Goal: Transaction & Acquisition: Purchase product/service

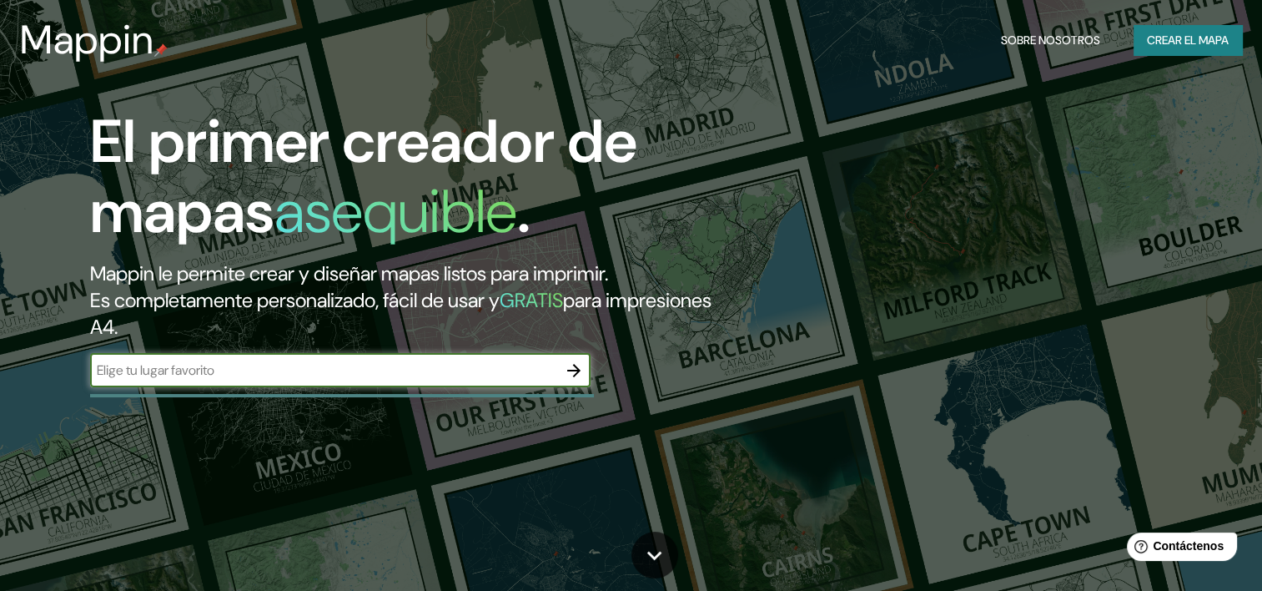
click at [234, 372] on input "text" at bounding box center [323, 369] width 467 height 19
type input "M"
type input "[GEOGRAPHIC_DATA]"
click at [576, 380] on button "button" at bounding box center [573, 370] width 33 height 33
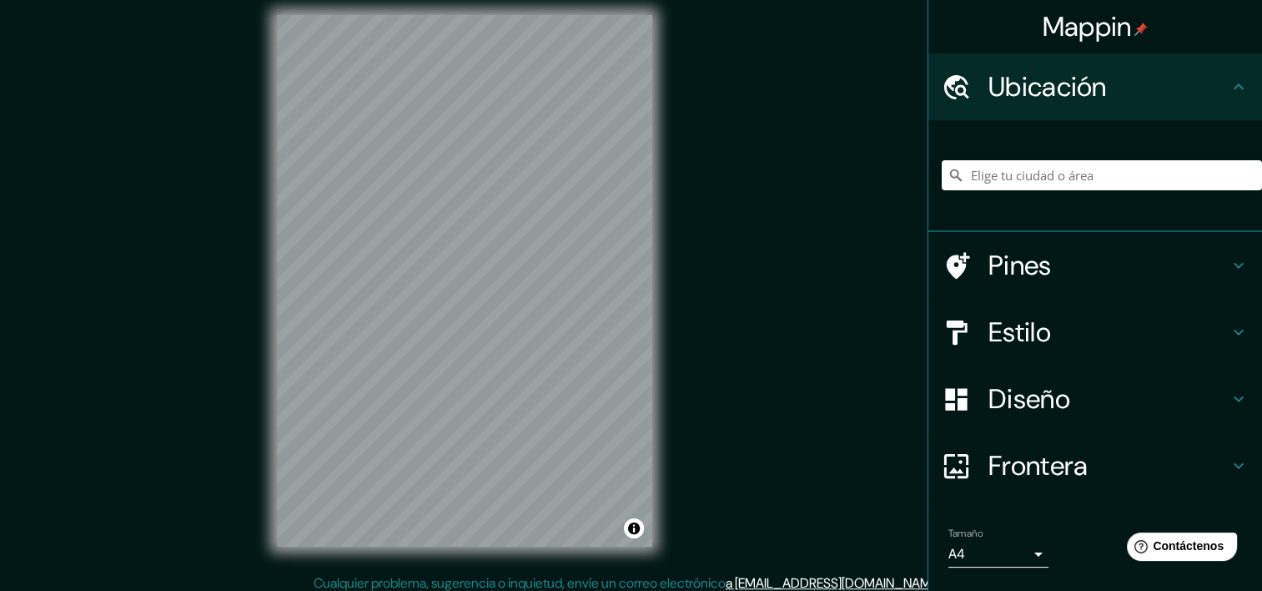
scroll to position [21, 0]
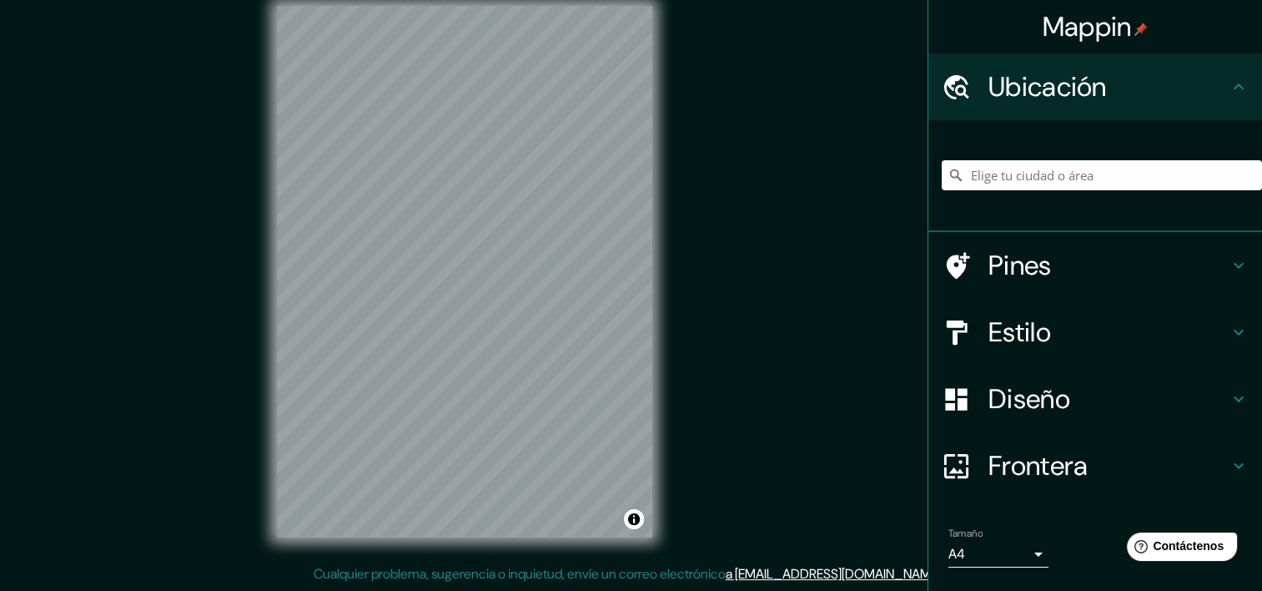
click at [1075, 102] on h4 "Ubicación" at bounding box center [1109, 86] width 240 height 33
click at [1069, 160] on div at bounding box center [1102, 174] width 320 height 83
click at [1069, 171] on input "Elige tu ciudad o área" at bounding box center [1102, 175] width 320 height 30
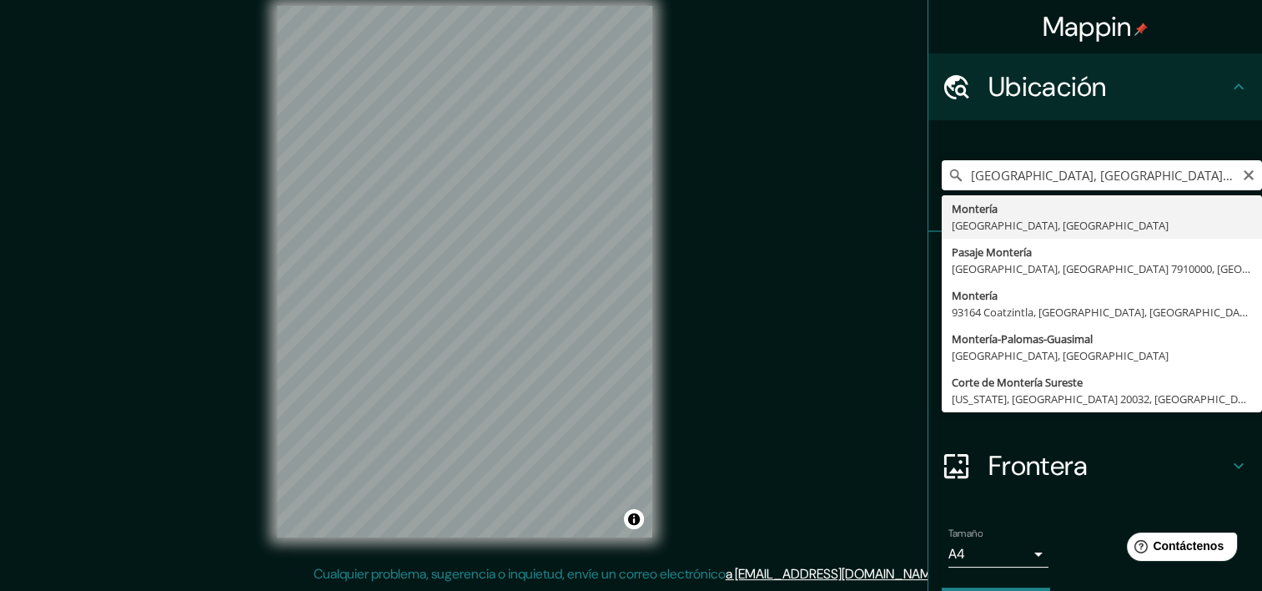
type input "Montería, [GEOGRAPHIC_DATA], [GEOGRAPHIC_DATA]"
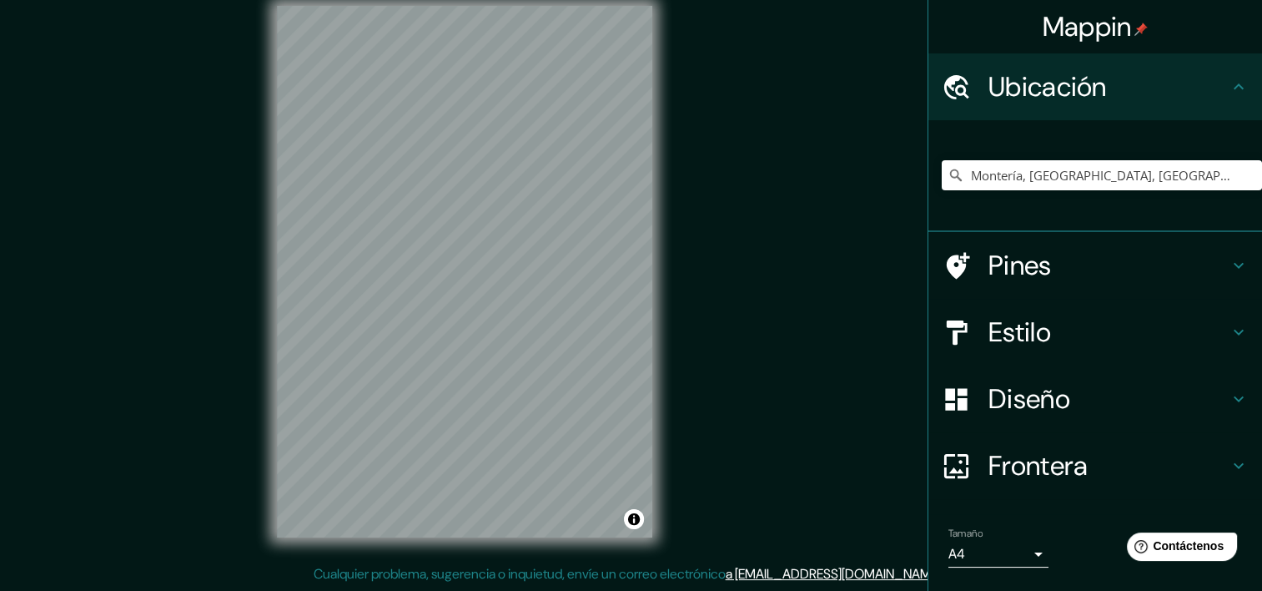
scroll to position [0, 0]
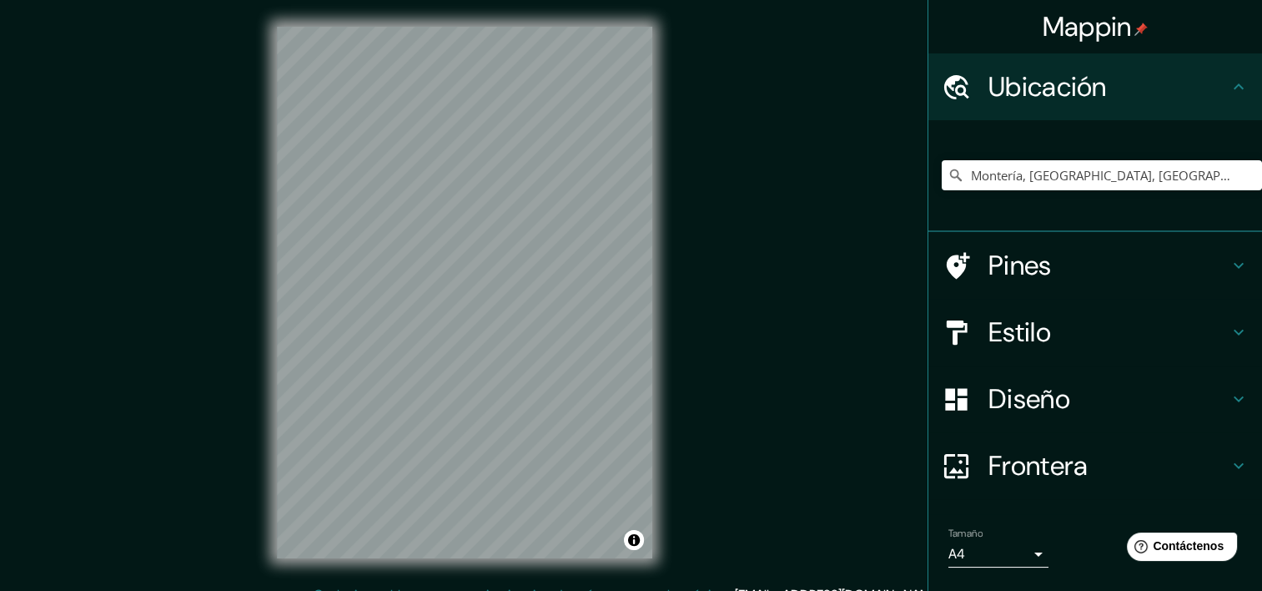
click at [1093, 274] on h4 "Pines" at bounding box center [1109, 265] width 240 height 33
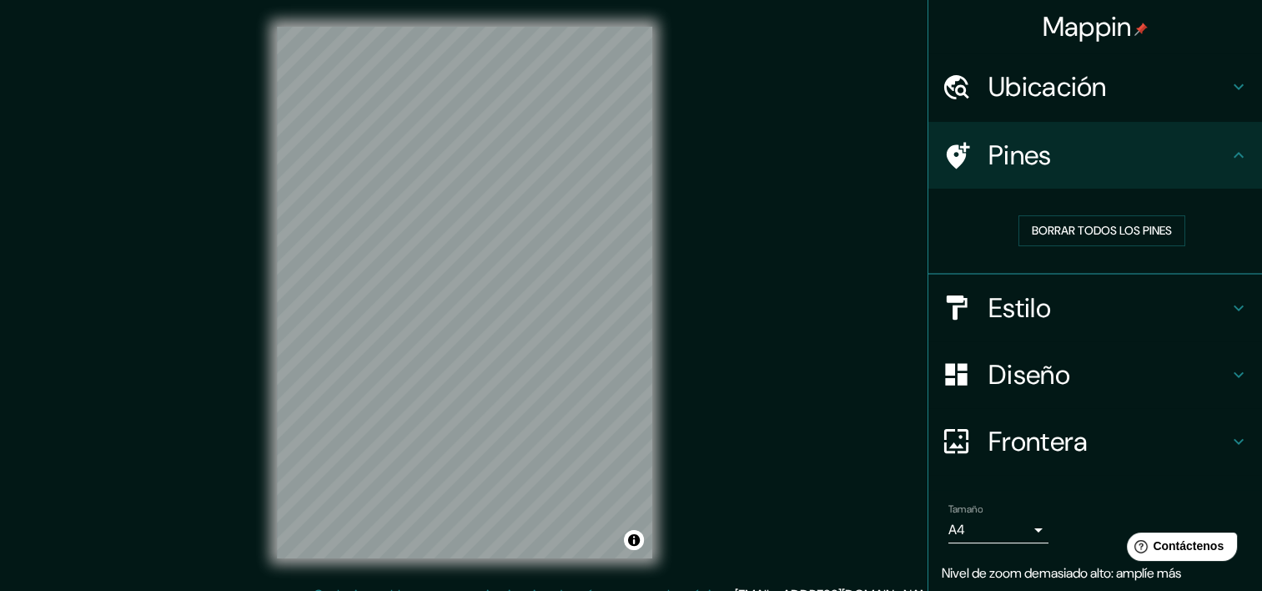
click at [1051, 309] on h4 "Estilo" at bounding box center [1109, 307] width 240 height 33
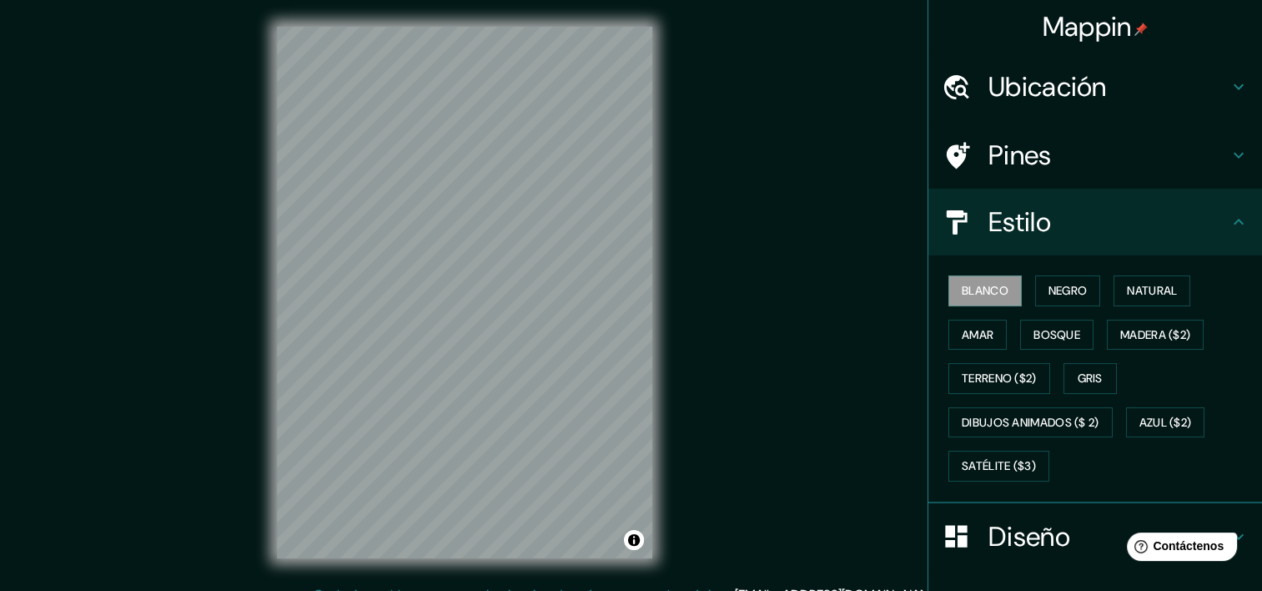
click at [1065, 164] on h4 "Pines" at bounding box center [1109, 154] width 240 height 33
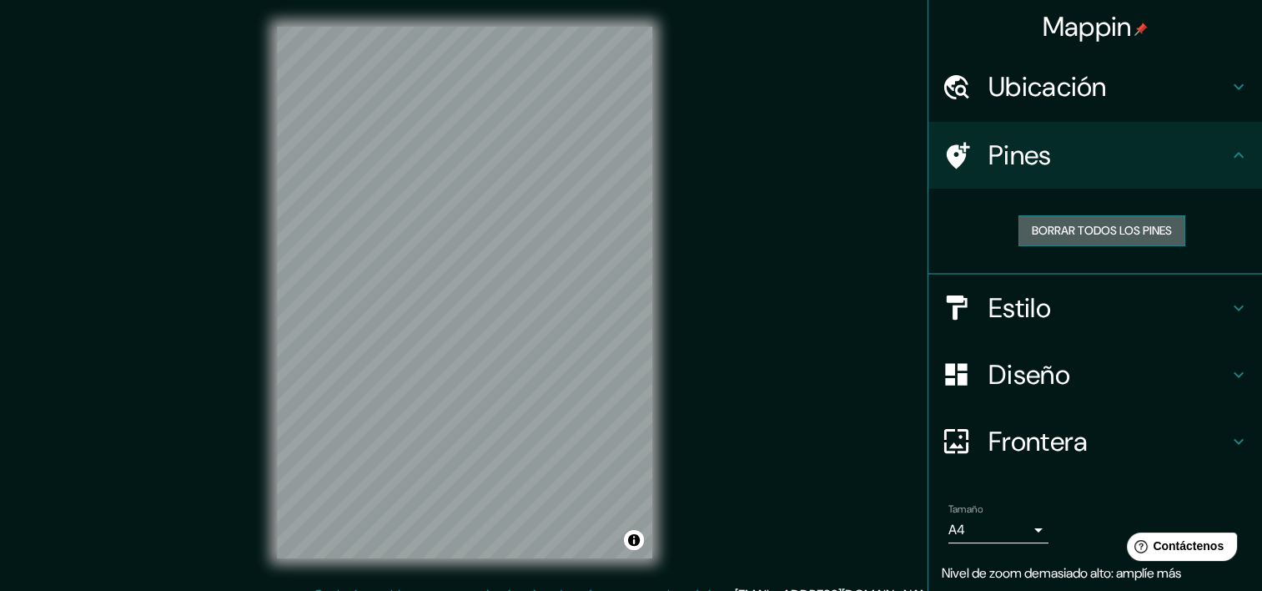
click at [1082, 236] on font "Borrar todos los pines" at bounding box center [1102, 230] width 140 height 21
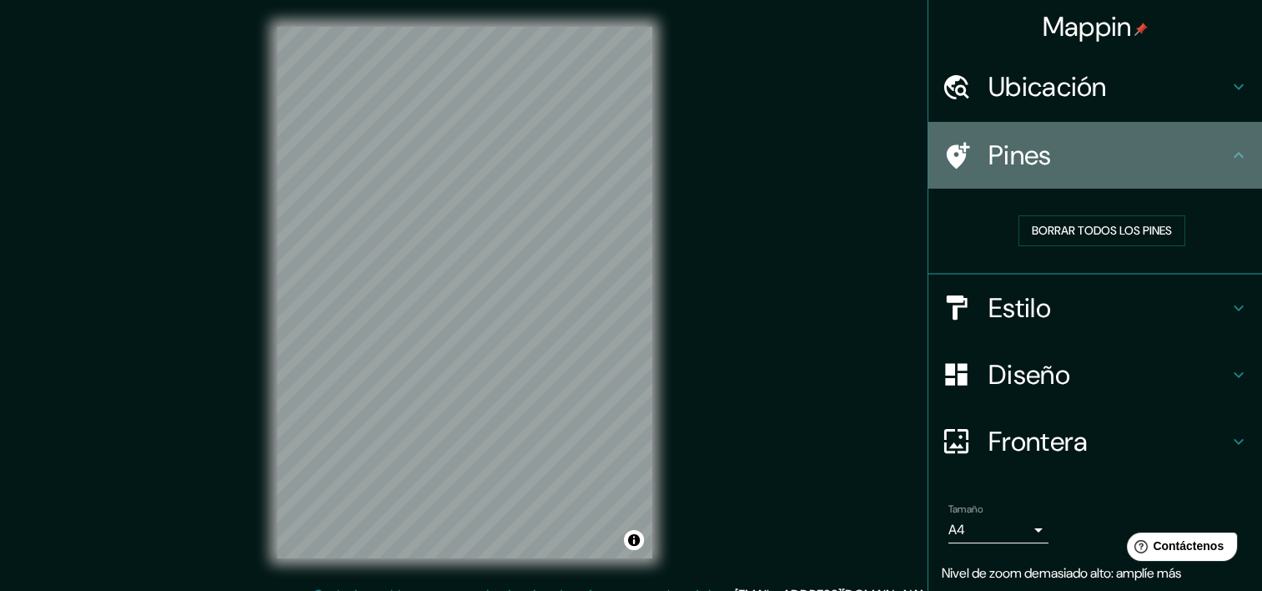
click at [1120, 123] on div "Pines" at bounding box center [1096, 155] width 334 height 67
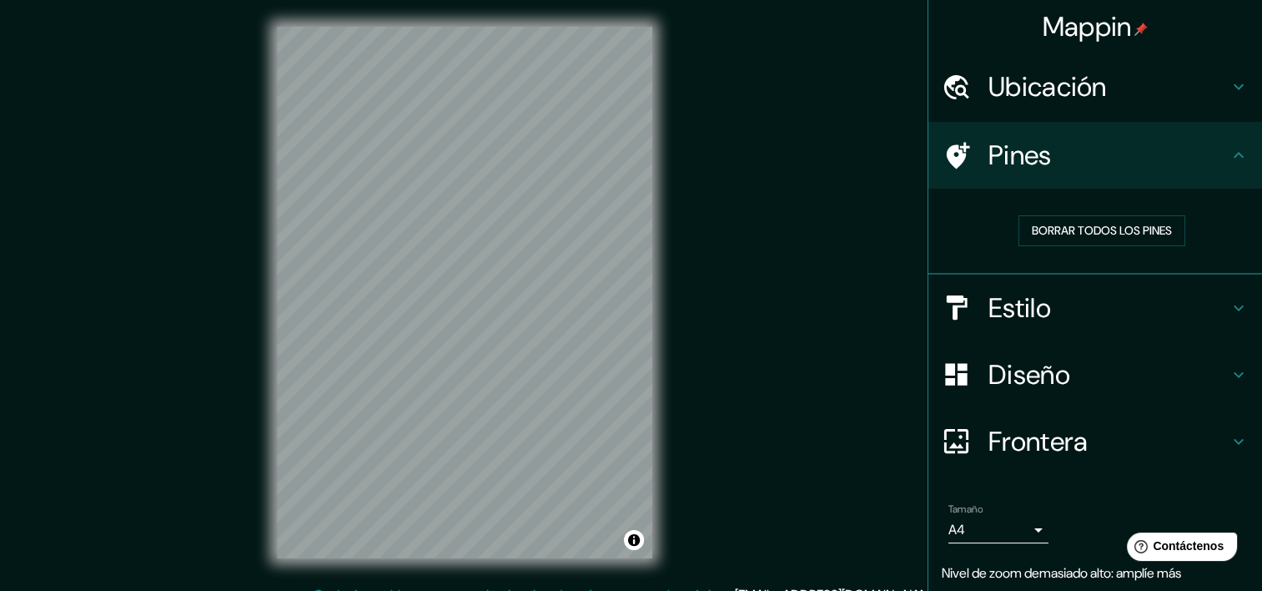
click at [1113, 154] on h4 "Pines" at bounding box center [1109, 154] width 240 height 33
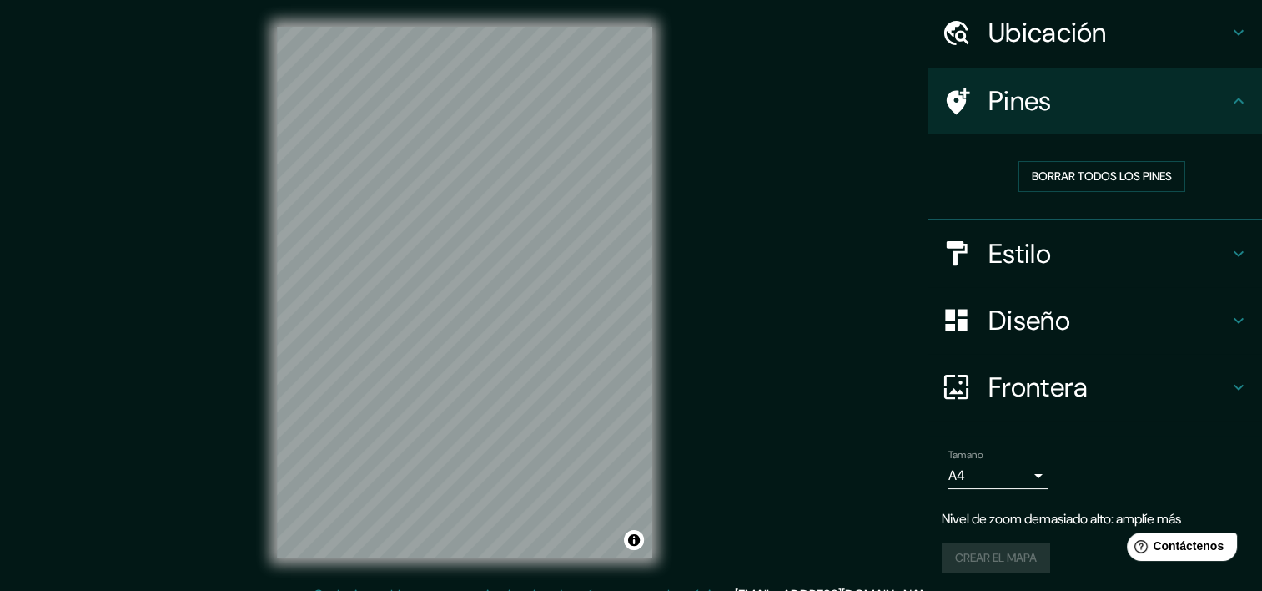
click at [1071, 324] on h4 "Diseño" at bounding box center [1109, 320] width 240 height 33
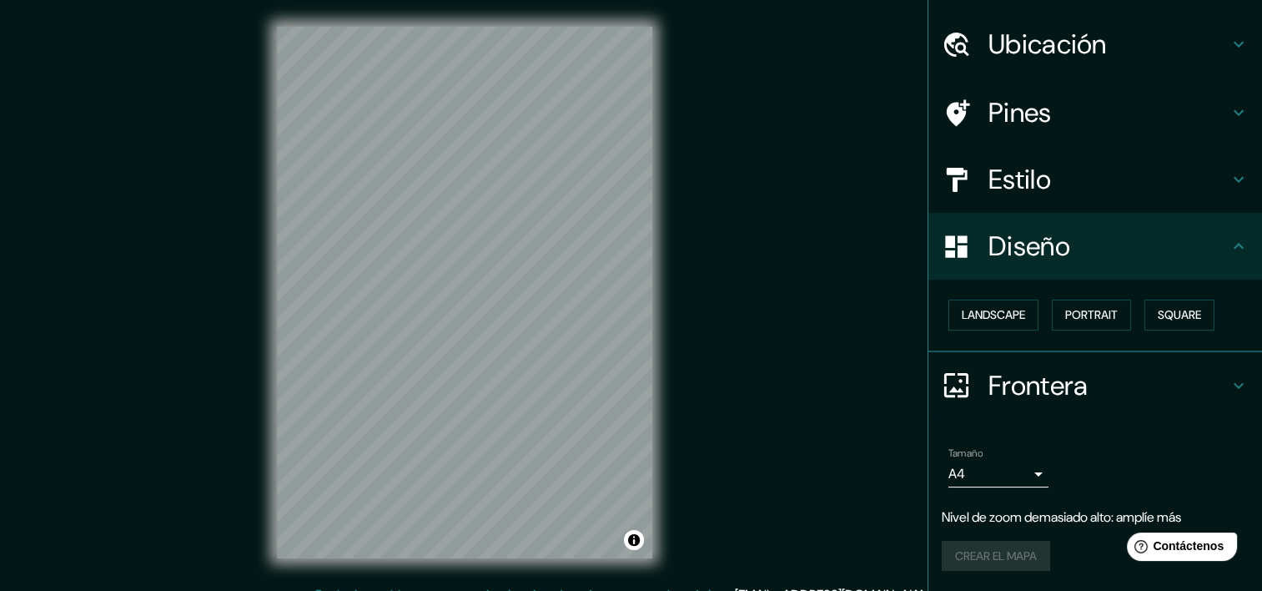
scroll to position [41, 0]
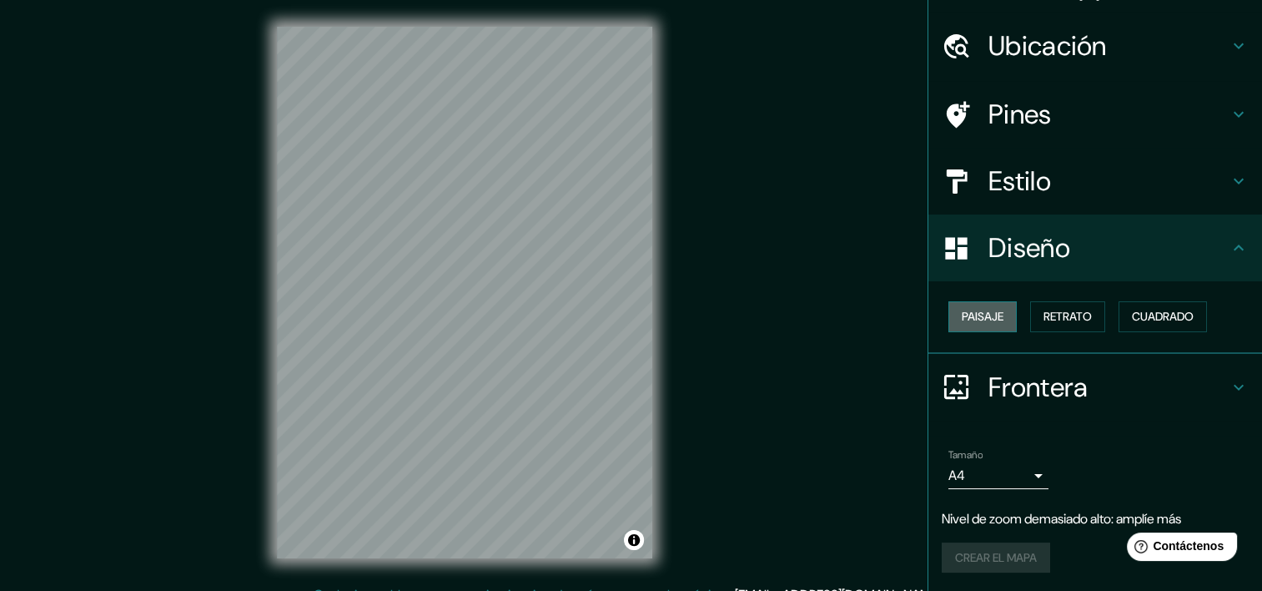
click at [978, 315] on font "Paisaje" at bounding box center [983, 316] width 42 height 21
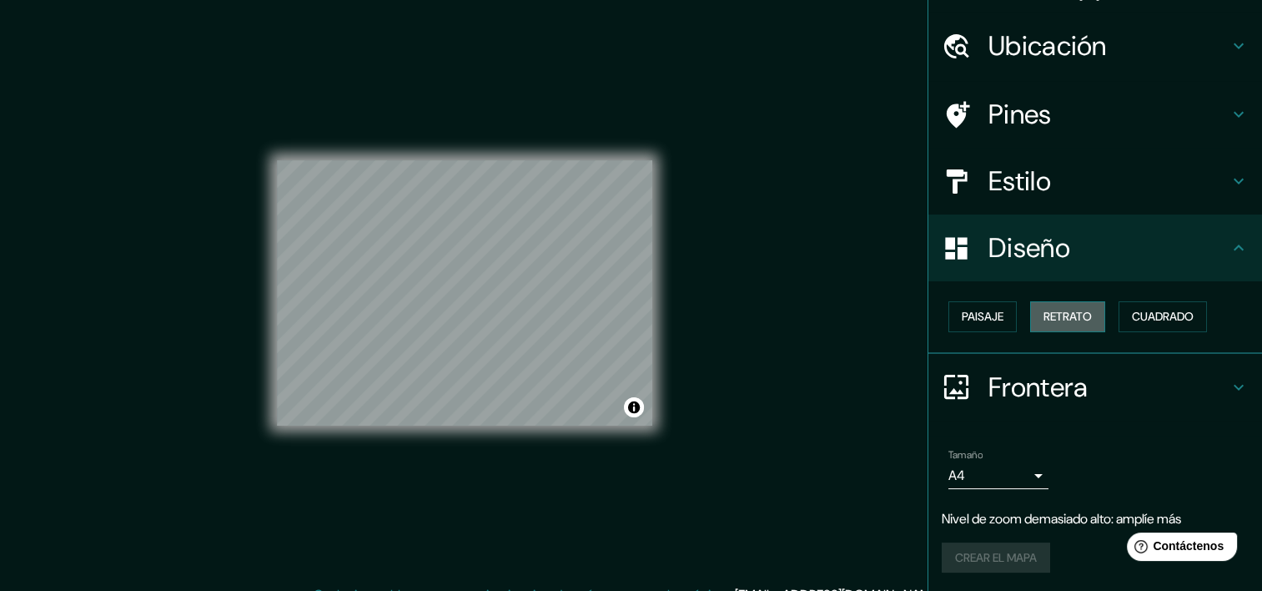
click at [1053, 306] on font "Retrato" at bounding box center [1068, 316] width 48 height 21
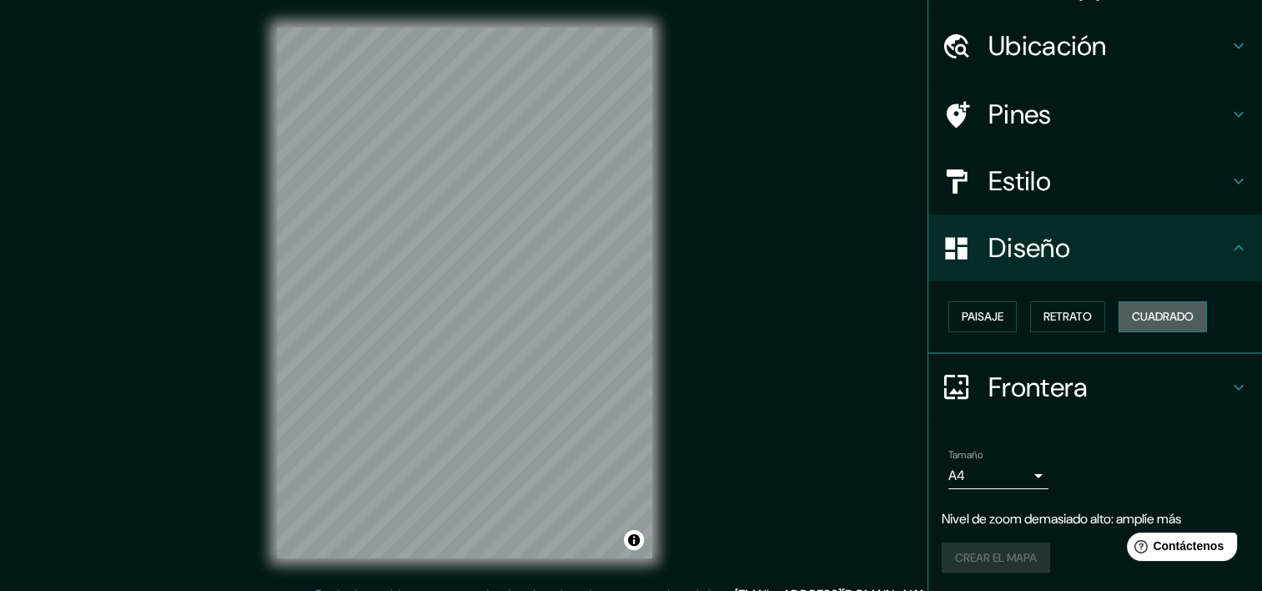
click at [1138, 315] on font "Cuadrado" at bounding box center [1163, 316] width 62 height 21
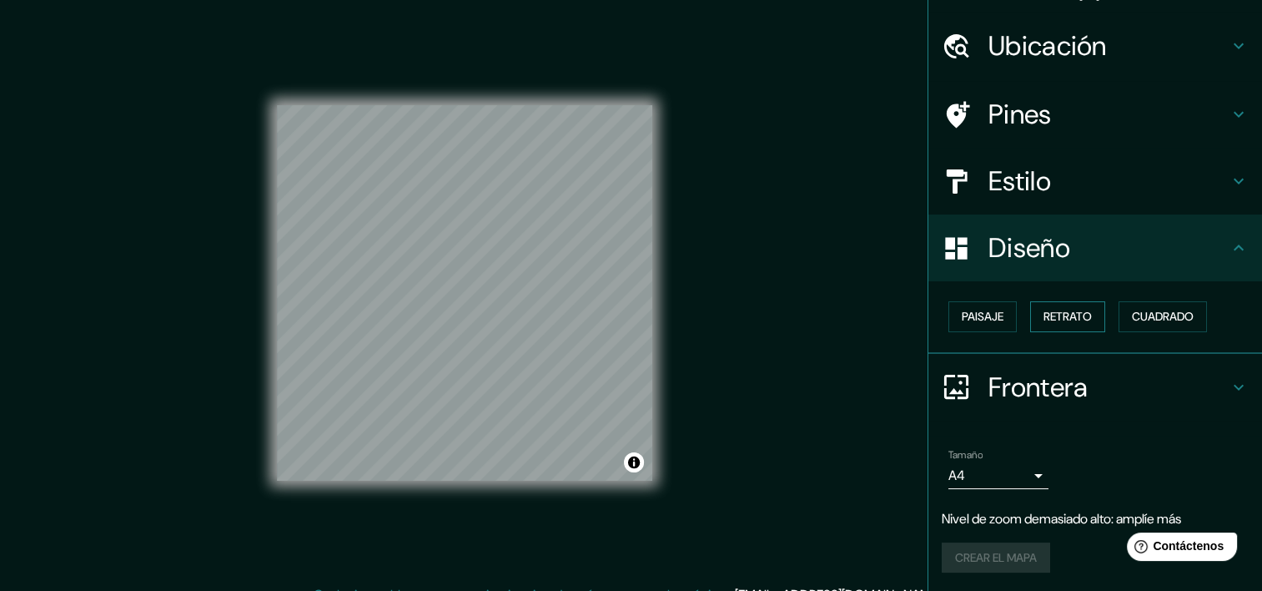
click at [1030, 307] on button "Retrato" at bounding box center [1067, 316] width 75 height 31
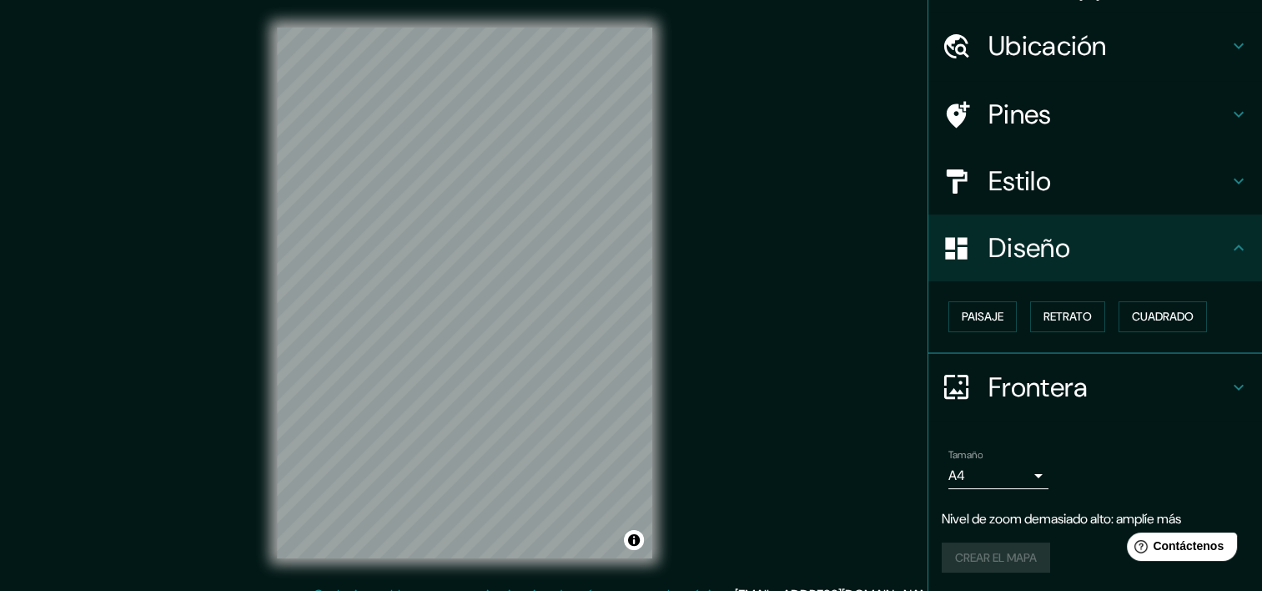
click at [1023, 362] on div "Frontera" at bounding box center [1096, 387] width 334 height 67
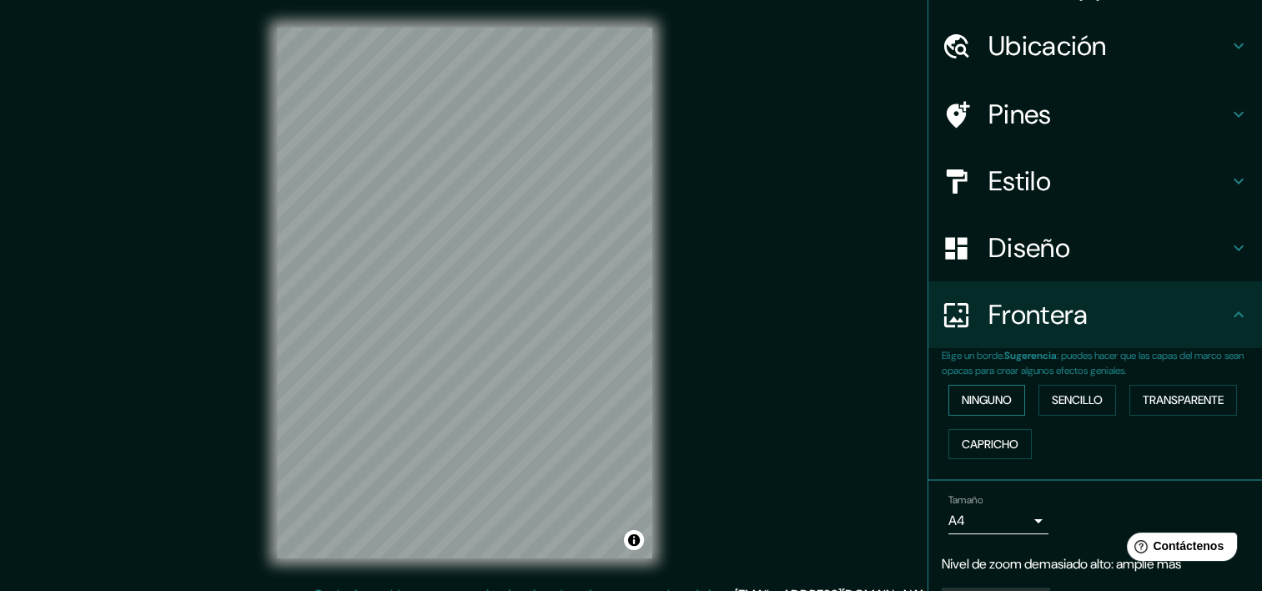
click at [987, 409] on button "Ninguno" at bounding box center [987, 400] width 77 height 31
click at [1054, 403] on font "Sencillo" at bounding box center [1077, 400] width 51 height 21
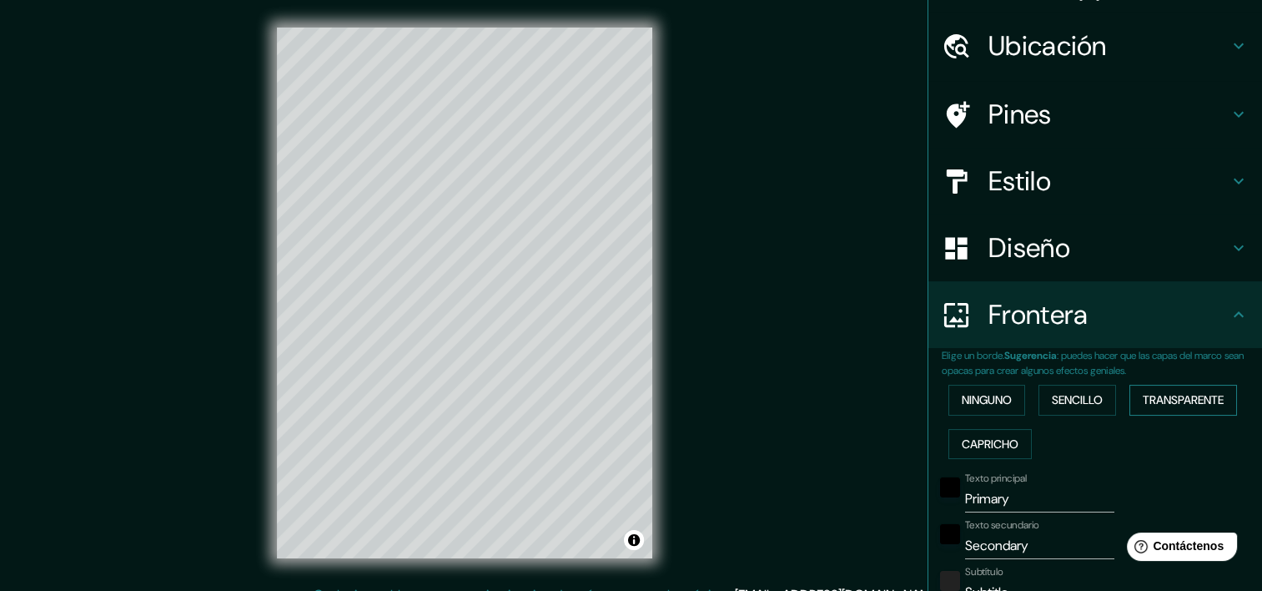
click at [1165, 385] on button "Transparente" at bounding box center [1184, 400] width 108 height 31
click at [999, 450] on font "Capricho" at bounding box center [990, 444] width 57 height 21
click at [1077, 399] on font "Sencillo" at bounding box center [1077, 400] width 51 height 21
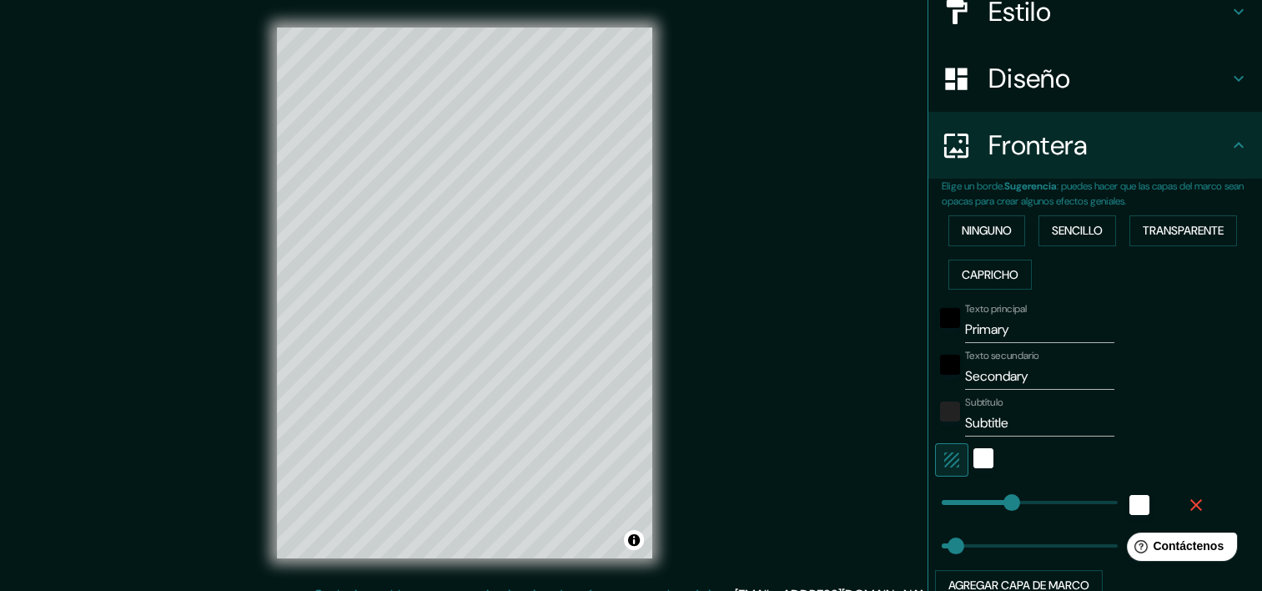
scroll to position [291, 0]
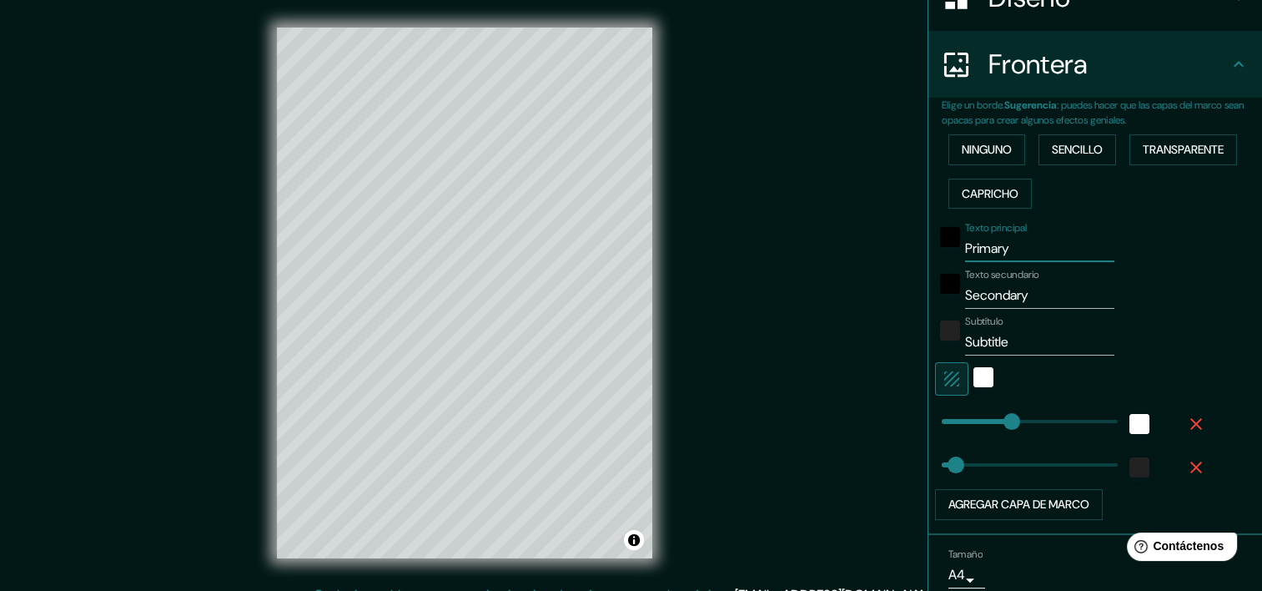
click at [1004, 251] on input "Primary" at bounding box center [1039, 248] width 149 height 27
click at [1164, 134] on button "Transparente" at bounding box center [1184, 149] width 108 height 31
click at [962, 194] on font "Capricho" at bounding box center [990, 194] width 57 height 21
click at [1118, 140] on div "Ninguno Sencillo Transparente Capricho" at bounding box center [1102, 172] width 320 height 88
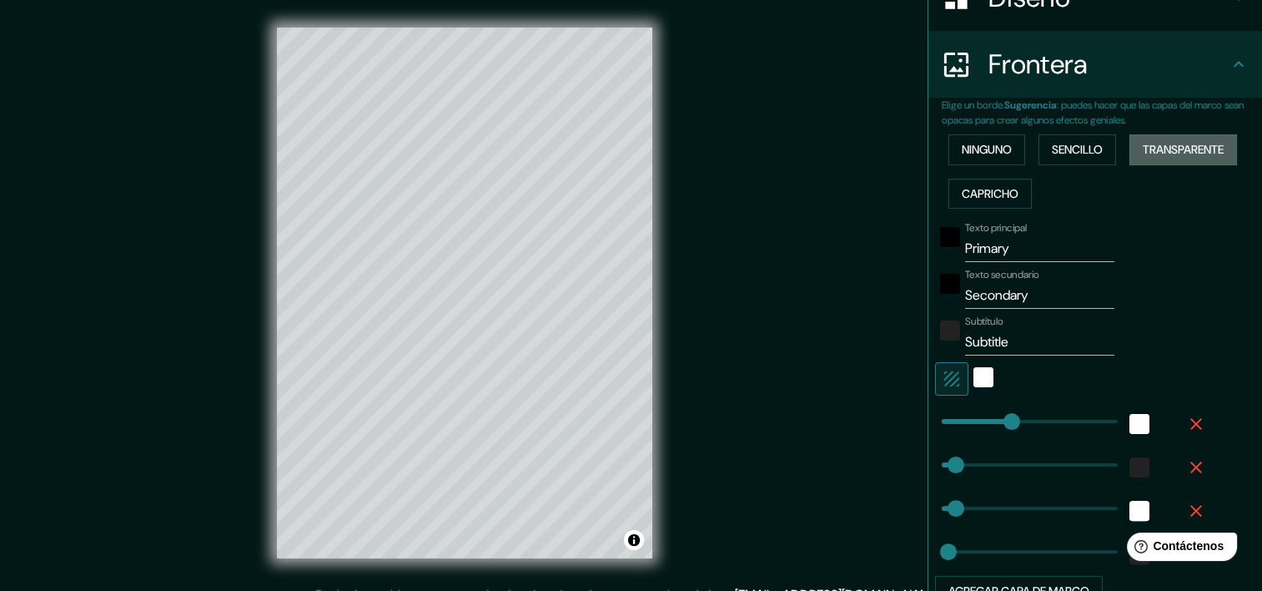
click at [1143, 157] on font "Transparente" at bounding box center [1183, 149] width 81 height 21
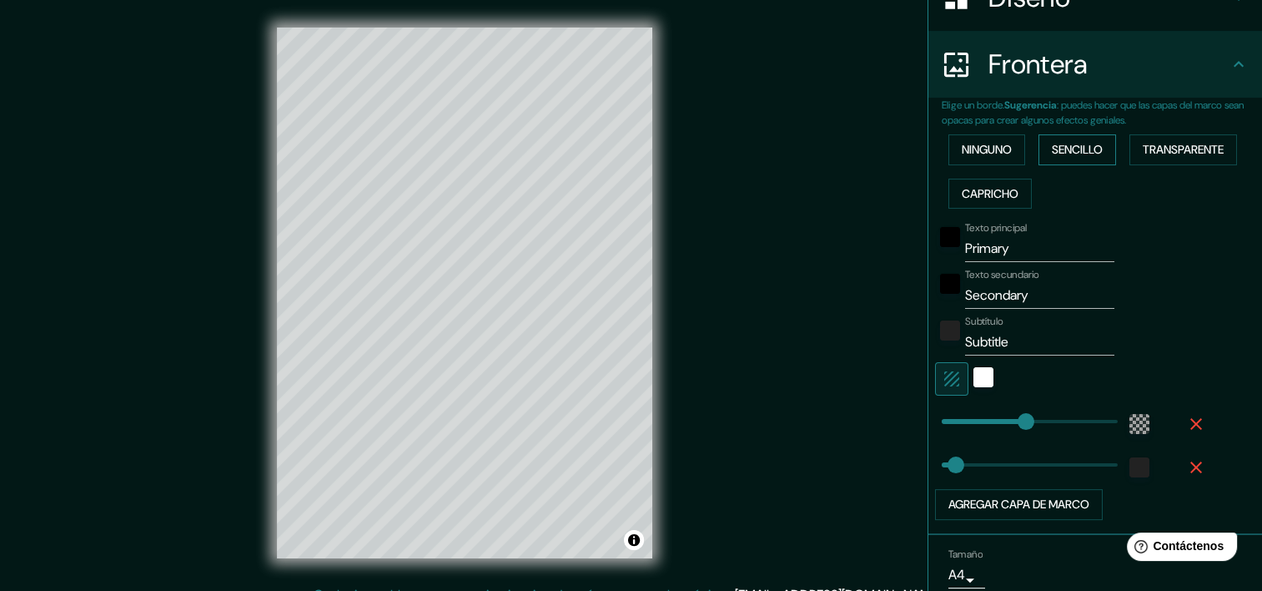
click at [1081, 144] on font "Sencillo" at bounding box center [1077, 149] width 51 height 21
click at [942, 147] on div "Ninguno Sencillo Transparente Capricho" at bounding box center [1102, 172] width 320 height 88
click at [962, 140] on font "Ninguno" at bounding box center [987, 149] width 50 height 21
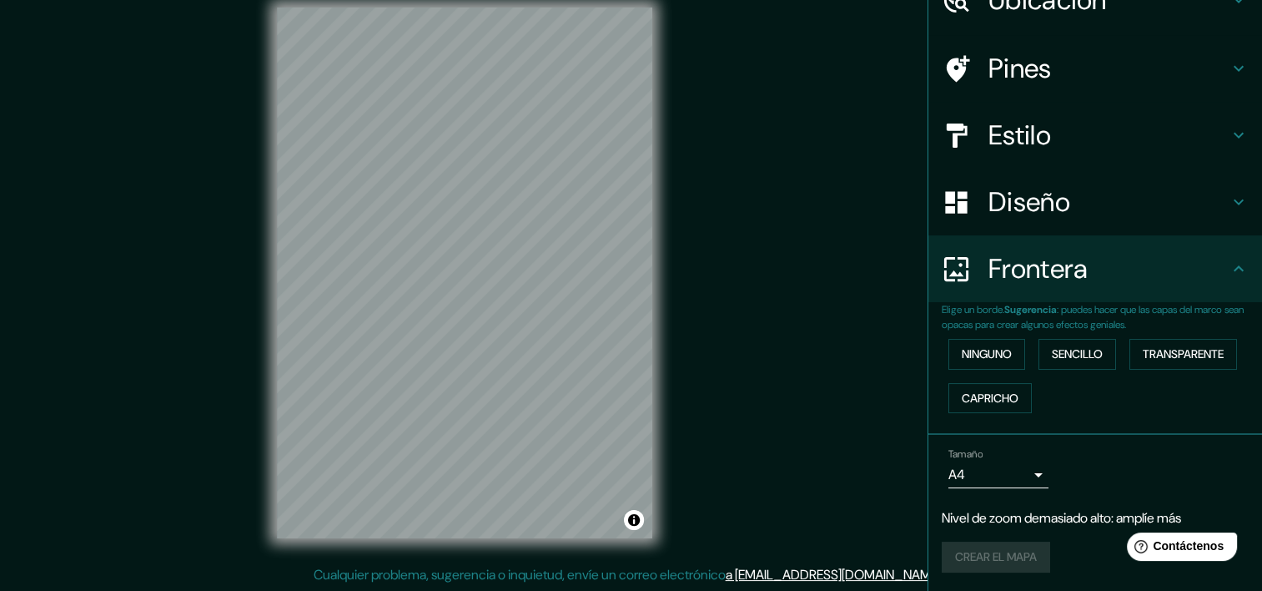
scroll to position [21, 0]
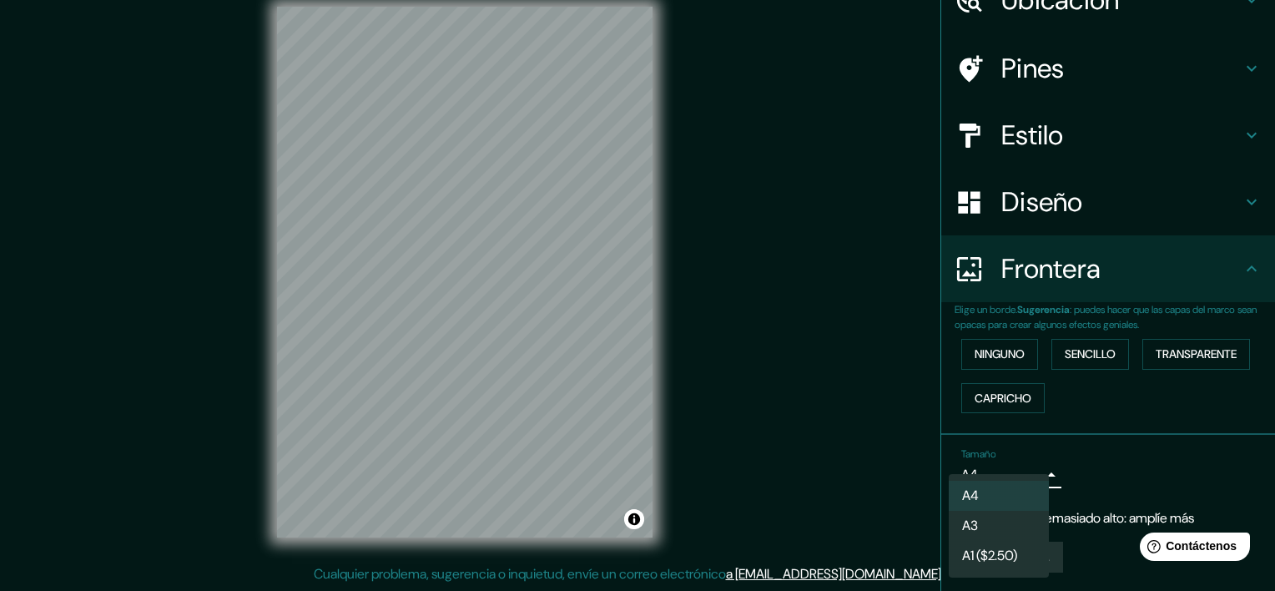
click at [1002, 464] on body "Mappin Ubicación Montería, [GEOGRAPHIC_DATA], [GEOGRAPHIC_DATA] Pines Estilo Di…" at bounding box center [637, 274] width 1275 height 591
click at [992, 550] on font "A1 ($2.50)" at bounding box center [989, 556] width 55 height 20
click at [999, 478] on body "Mappin Ubicación Montería, [GEOGRAPHIC_DATA], [GEOGRAPHIC_DATA] Pines Estilo Di…" at bounding box center [637, 274] width 1275 height 591
click at [988, 527] on li "A3" at bounding box center [999, 526] width 100 height 30
click at [993, 484] on body "Mappin Ubicación Montería, [GEOGRAPHIC_DATA], [GEOGRAPHIC_DATA] Pines Estilo Di…" at bounding box center [637, 274] width 1275 height 591
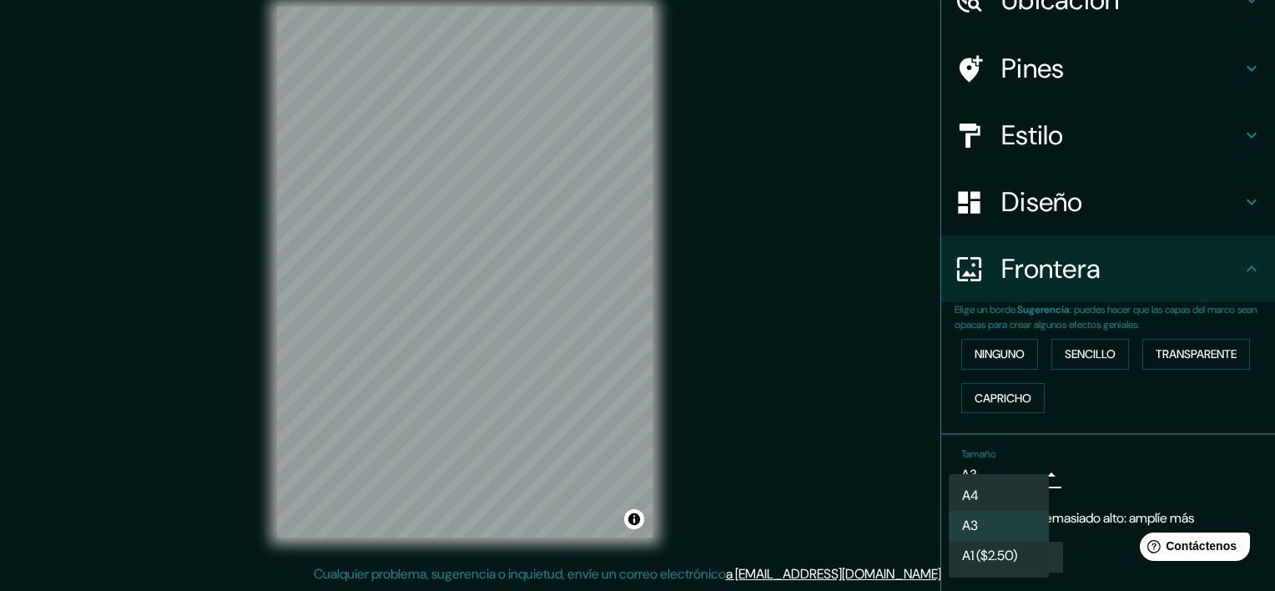
click at [992, 487] on li "A4" at bounding box center [999, 496] width 100 height 30
type input "single"
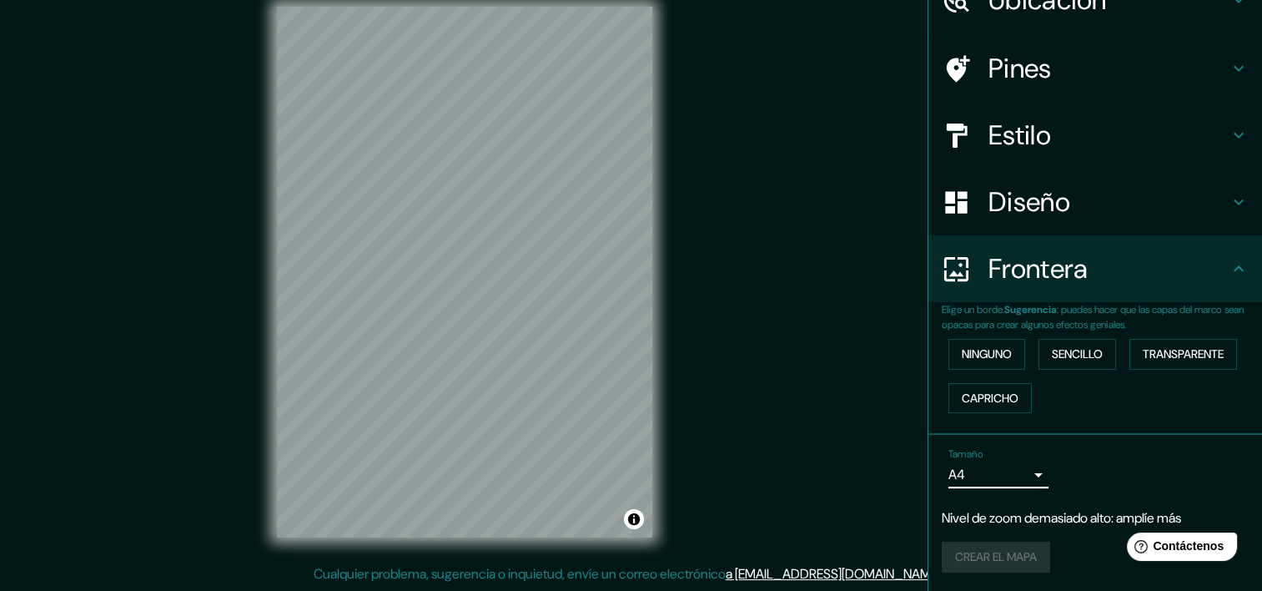
click at [1009, 548] on div "Crear el mapa" at bounding box center [1095, 556] width 307 height 31
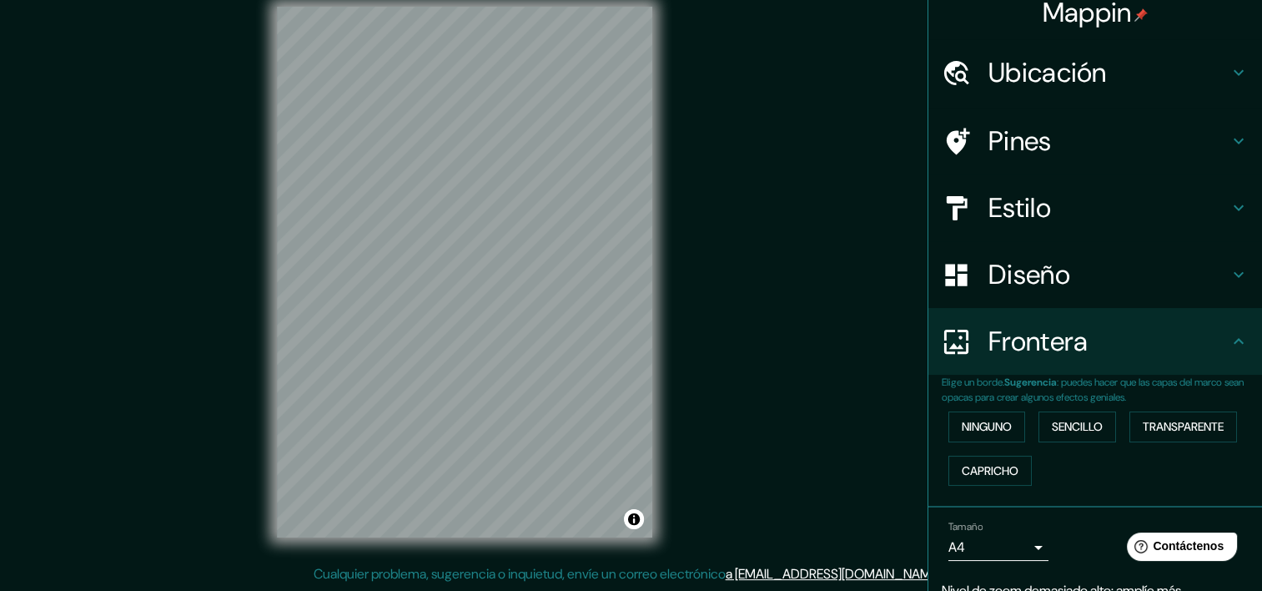
scroll to position [0, 0]
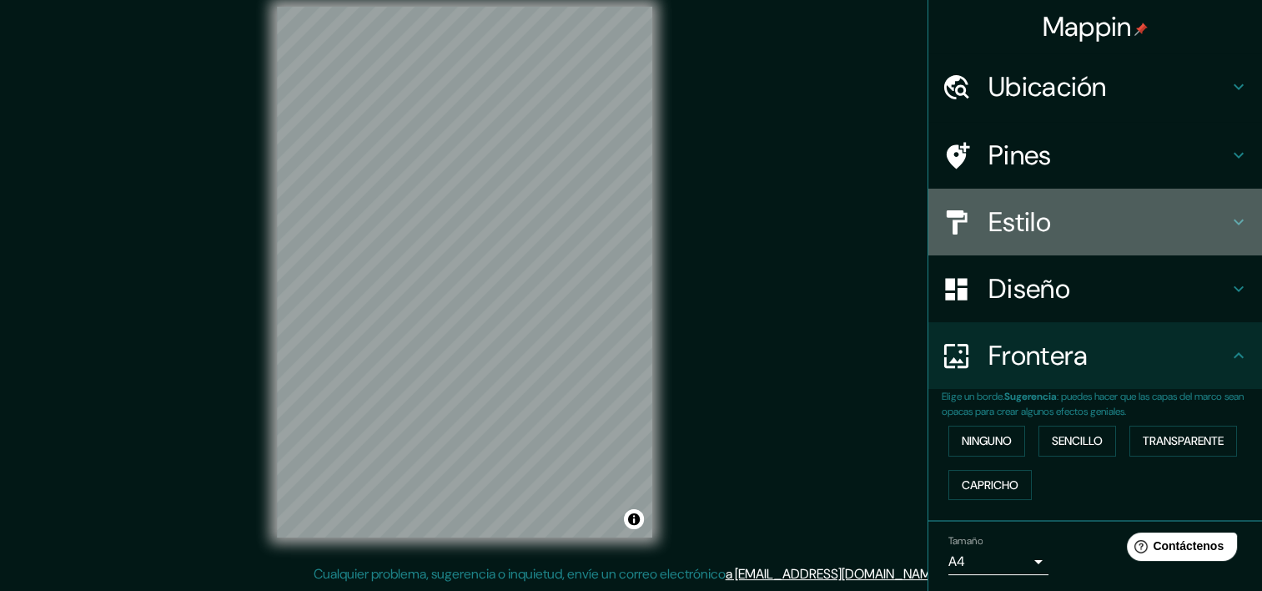
click at [1041, 215] on h4 "Estilo" at bounding box center [1109, 221] width 240 height 33
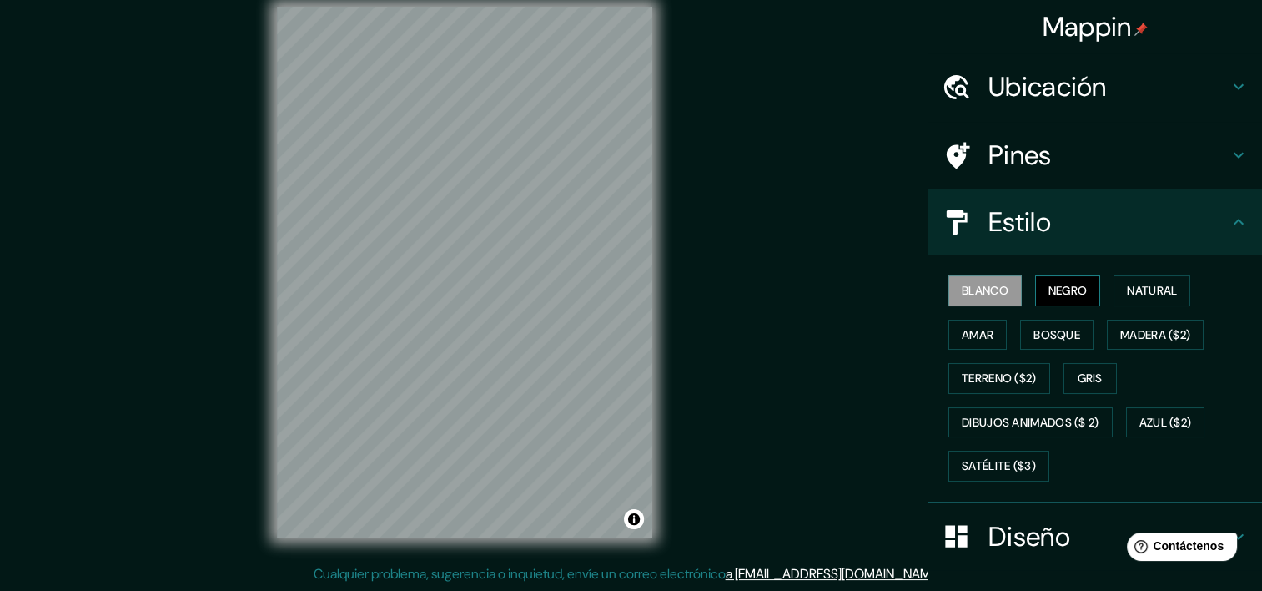
click at [1055, 275] on button "Negro" at bounding box center [1068, 290] width 66 height 31
click at [1135, 300] on button "Natural" at bounding box center [1152, 290] width 77 height 31
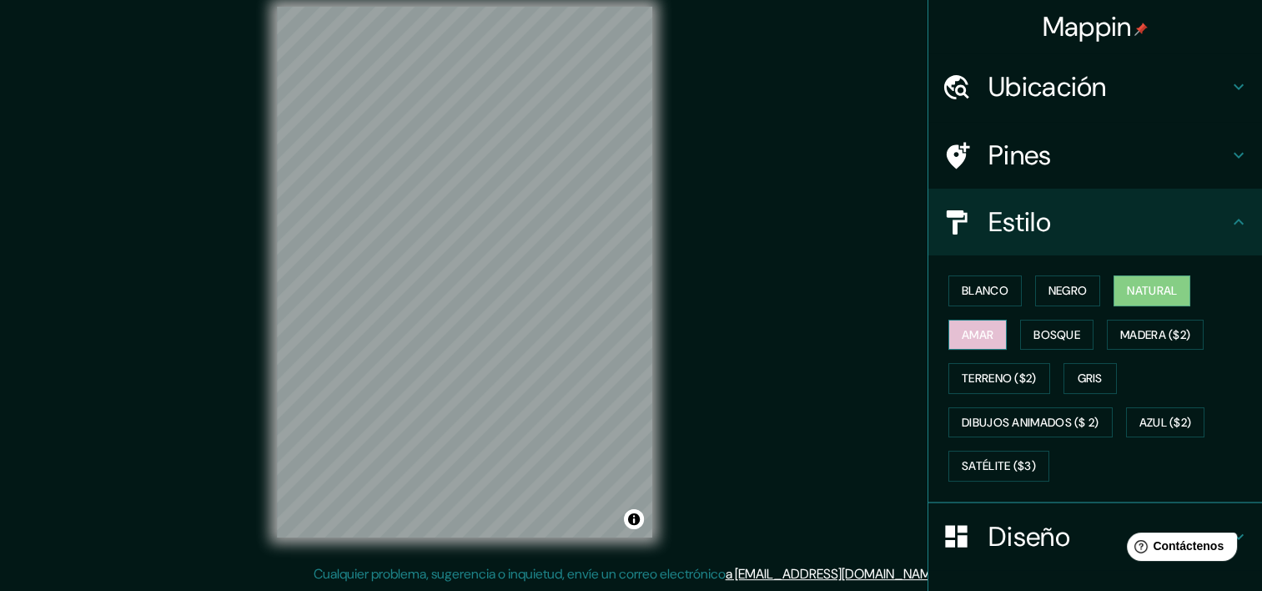
click at [984, 340] on button "Amar" at bounding box center [978, 335] width 58 height 31
click at [1008, 331] on div "Blanco Negro Natural [PERSON_NAME] ($2) Terreno ($2) Gris Dibujos animados ($ 2…" at bounding box center [1102, 378] width 320 height 219
click at [1034, 339] on font "Bosque" at bounding box center [1057, 335] width 47 height 21
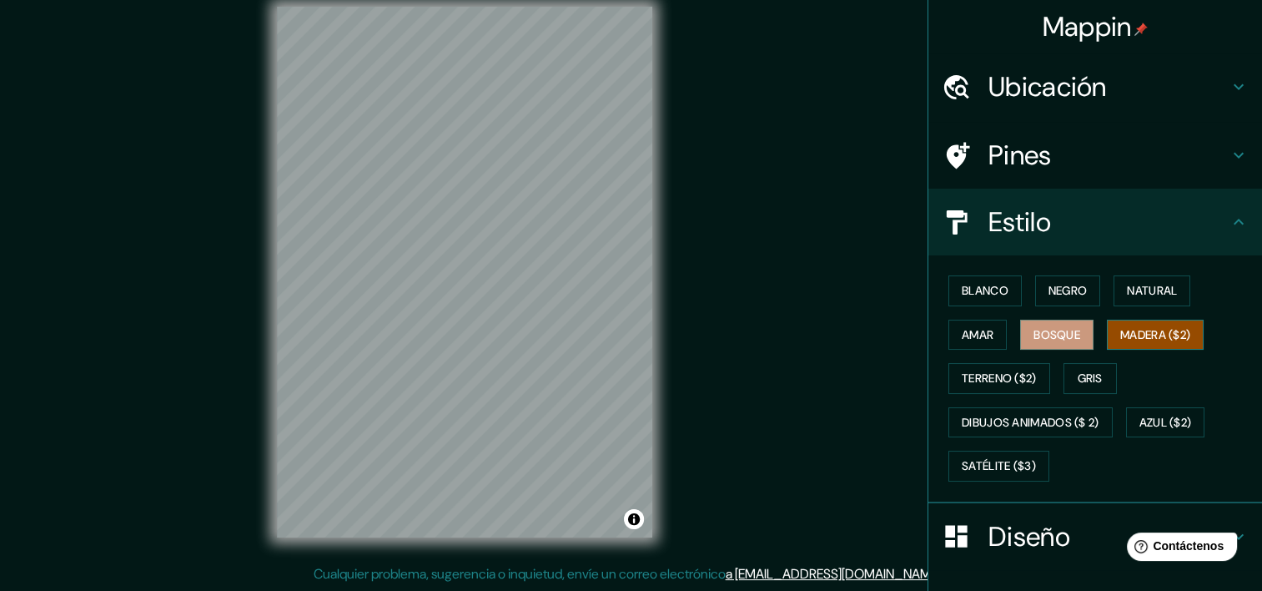
click at [1120, 326] on font "Madera ($2)" at bounding box center [1155, 335] width 70 height 21
click at [1065, 377] on button "Gris" at bounding box center [1090, 378] width 53 height 31
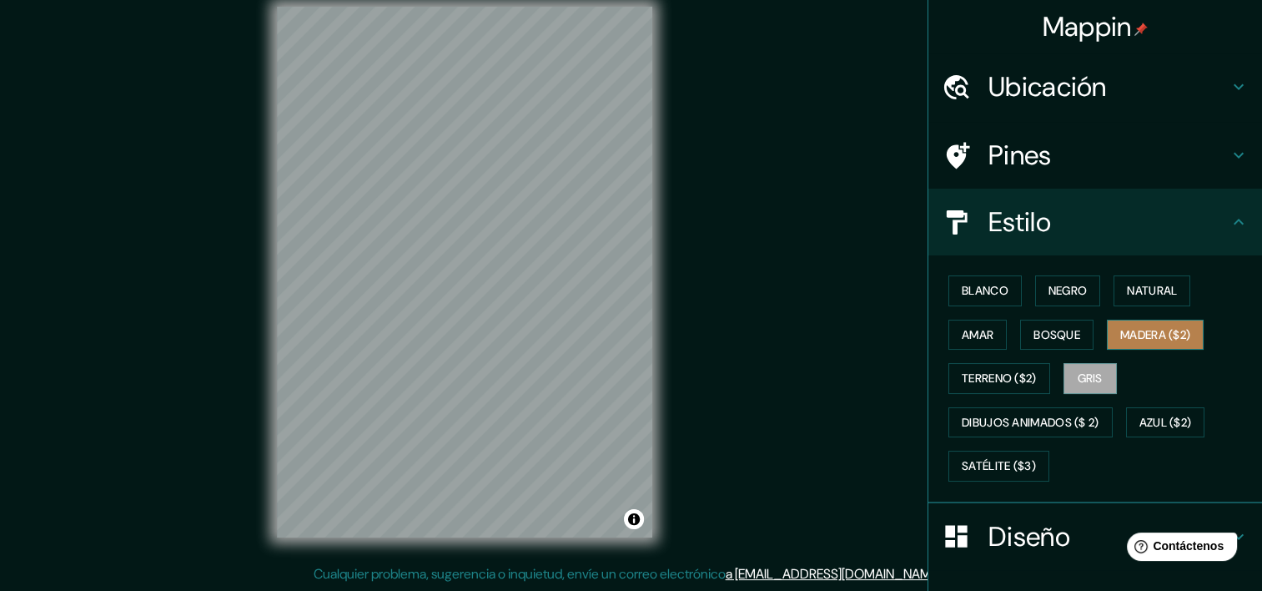
click at [1151, 325] on font "Madera ($2)" at bounding box center [1155, 335] width 70 height 21
click at [1094, 368] on font "Gris" at bounding box center [1090, 378] width 25 height 21
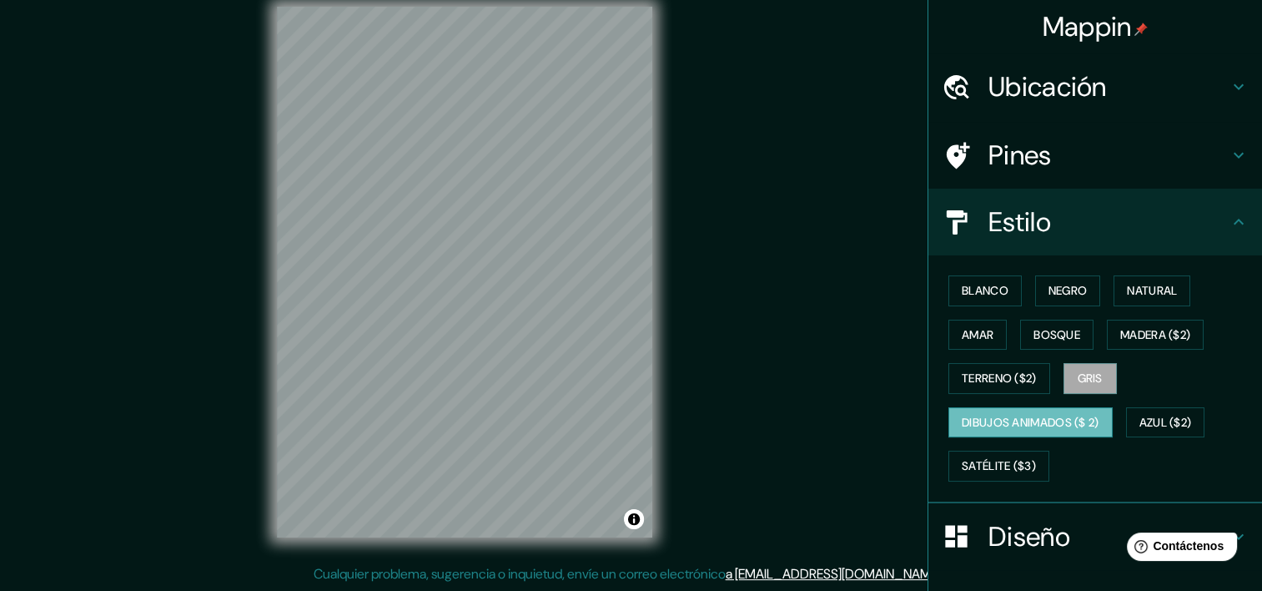
click at [1081, 428] on font "Dibujos animados ($ 2)" at bounding box center [1031, 422] width 138 height 21
click at [969, 472] on font "Satélite ($3)" at bounding box center [999, 466] width 74 height 21
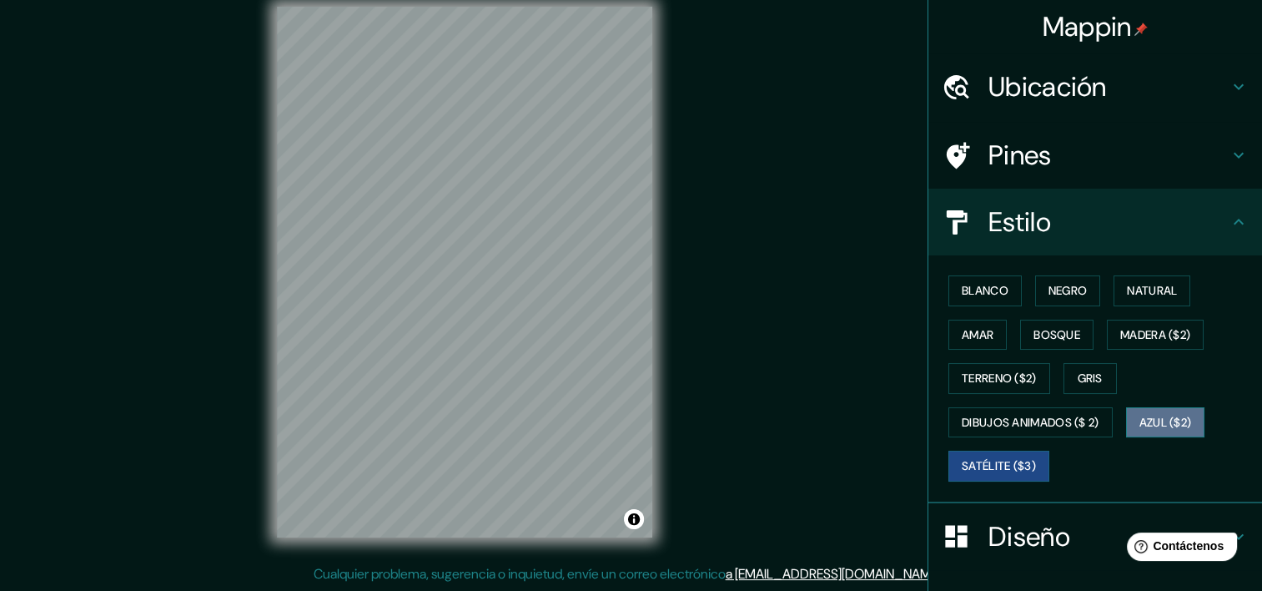
click at [1190, 420] on button "Azul ($2)" at bounding box center [1165, 422] width 79 height 31
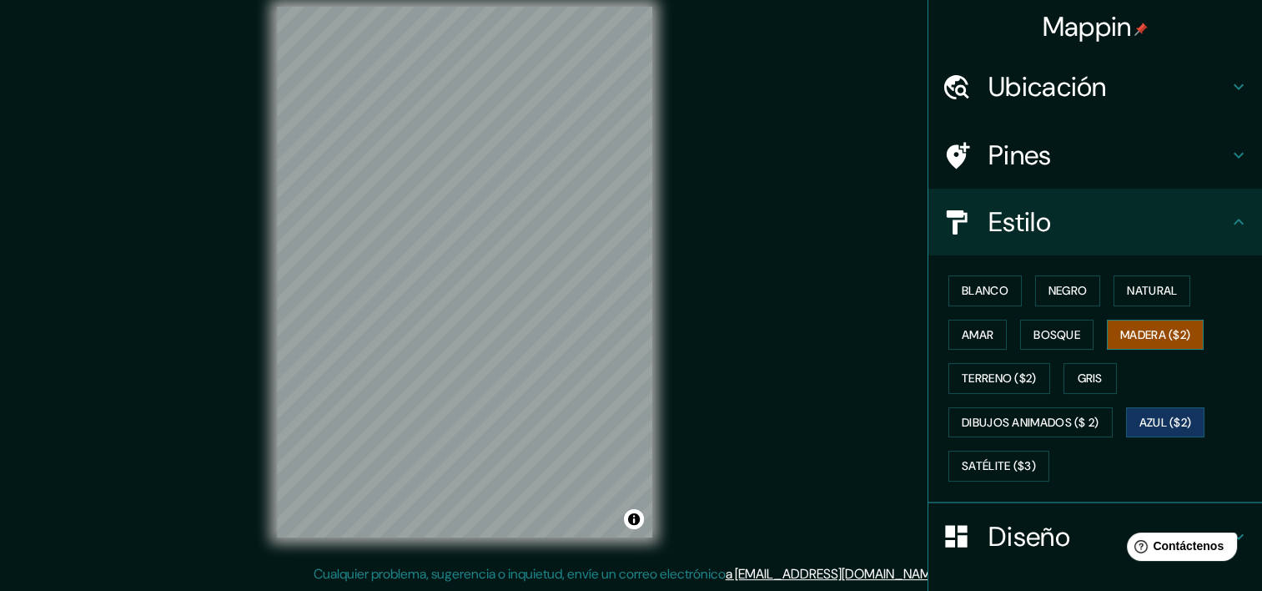
click at [1182, 320] on button "Madera ($2)" at bounding box center [1155, 335] width 97 height 31
click at [978, 331] on font "Amar" at bounding box center [978, 335] width 32 height 21
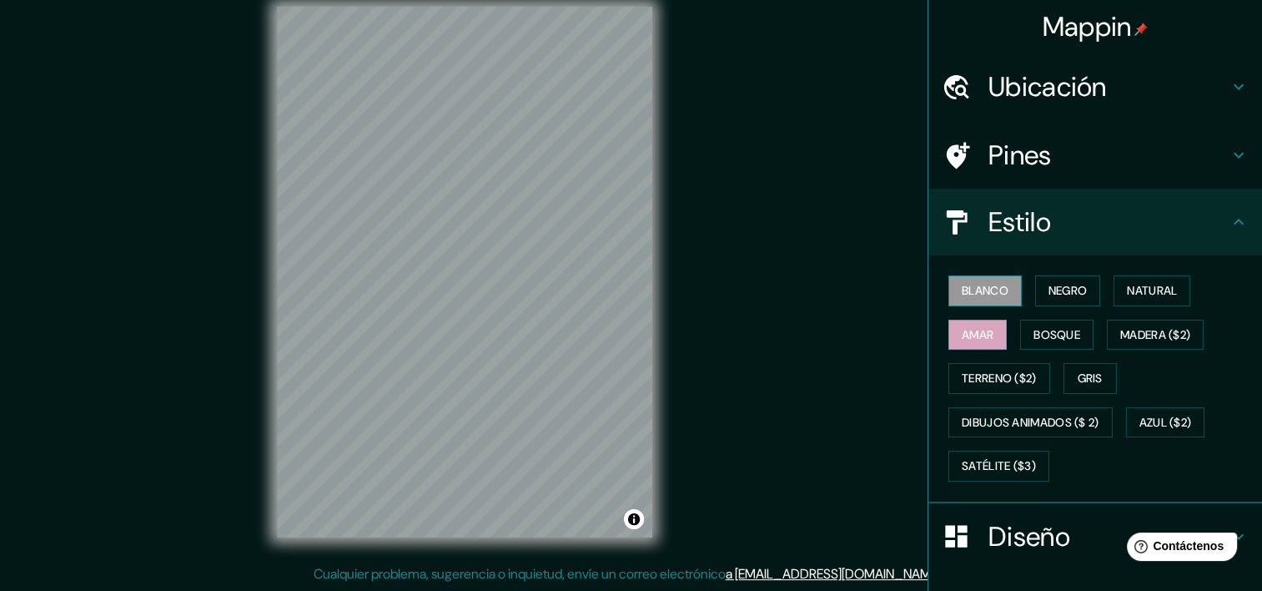
click at [974, 285] on font "Blanco" at bounding box center [985, 290] width 47 height 21
click at [1078, 293] on button "Negro" at bounding box center [1068, 290] width 66 height 31
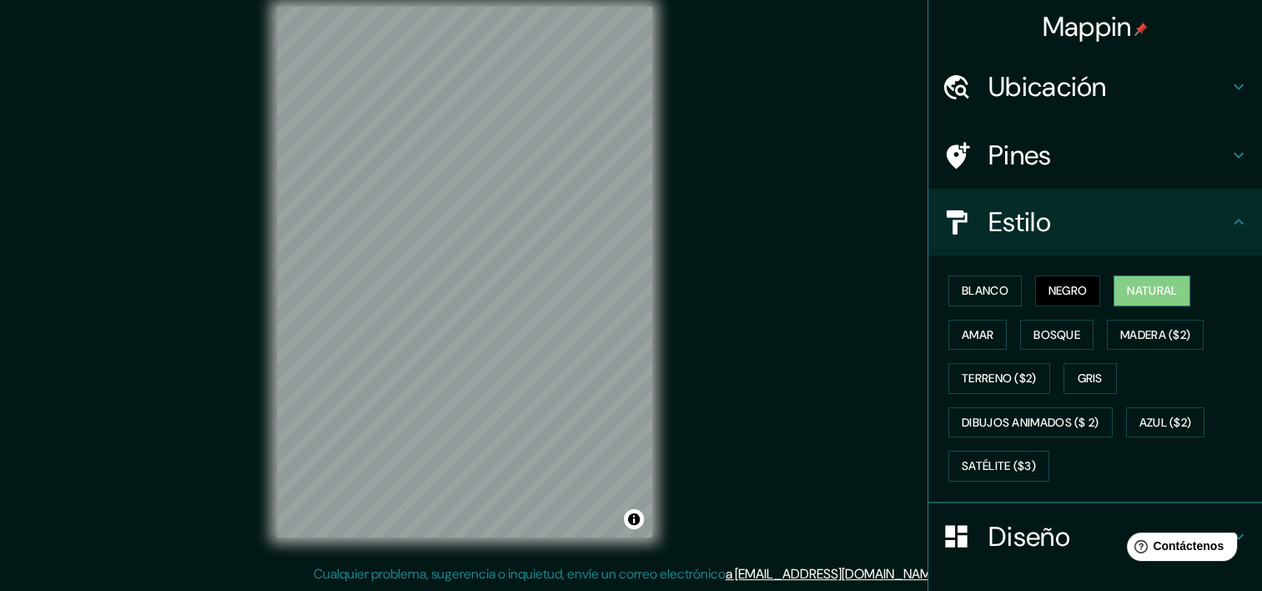
click at [1131, 289] on font "Natural" at bounding box center [1152, 290] width 50 height 21
click at [1134, 326] on font "Madera ($2)" at bounding box center [1155, 335] width 70 height 21
click at [1229, 93] on icon at bounding box center [1239, 87] width 20 height 20
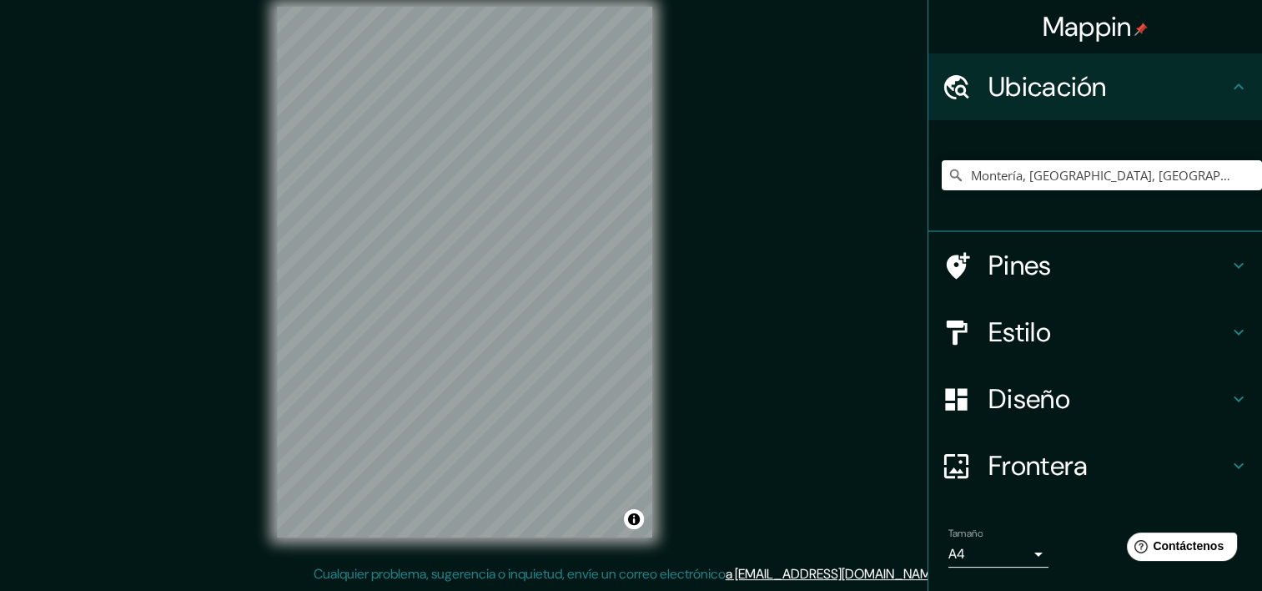
click at [1174, 254] on h4 "Pines" at bounding box center [1109, 265] width 240 height 33
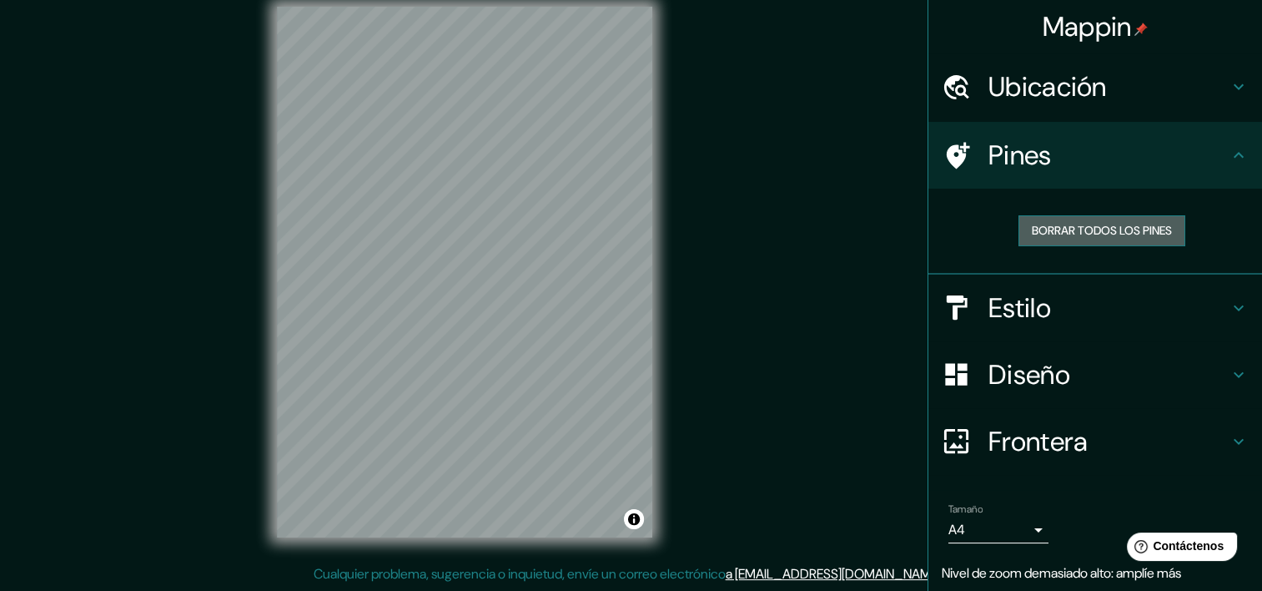
click at [1150, 230] on font "Borrar todos los pines" at bounding box center [1102, 230] width 140 height 21
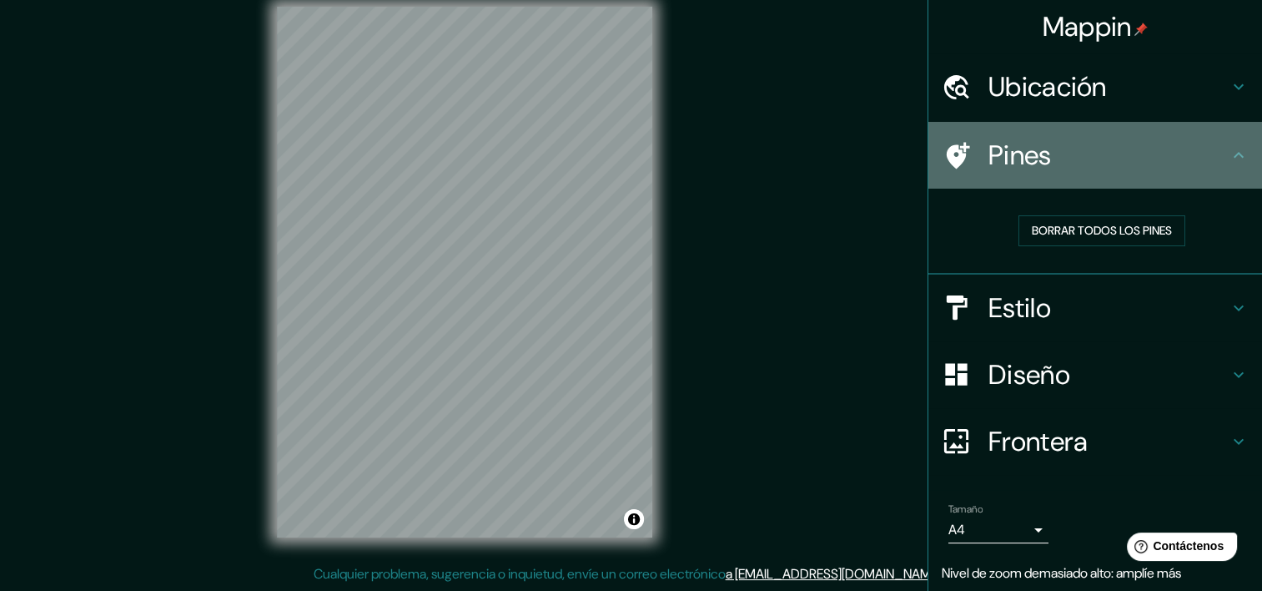
click at [1021, 143] on h4 "Pines" at bounding box center [1109, 154] width 240 height 33
click at [1024, 154] on h4 "Pines" at bounding box center [1109, 154] width 240 height 33
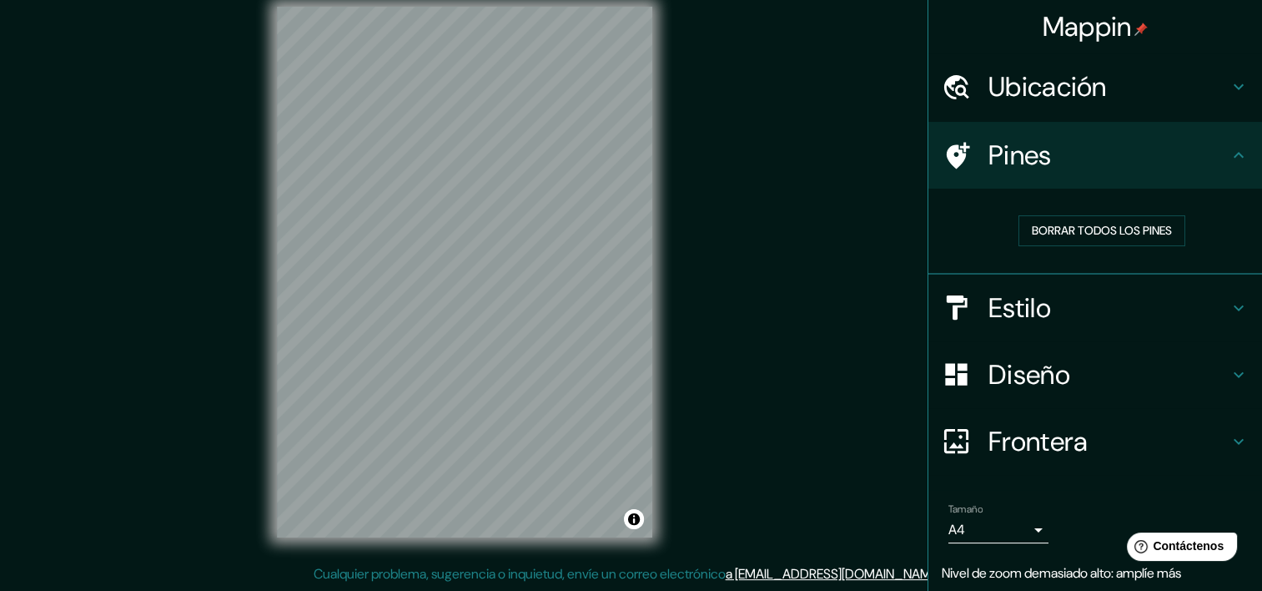
click at [1122, 362] on h4 "Diseño" at bounding box center [1109, 374] width 240 height 33
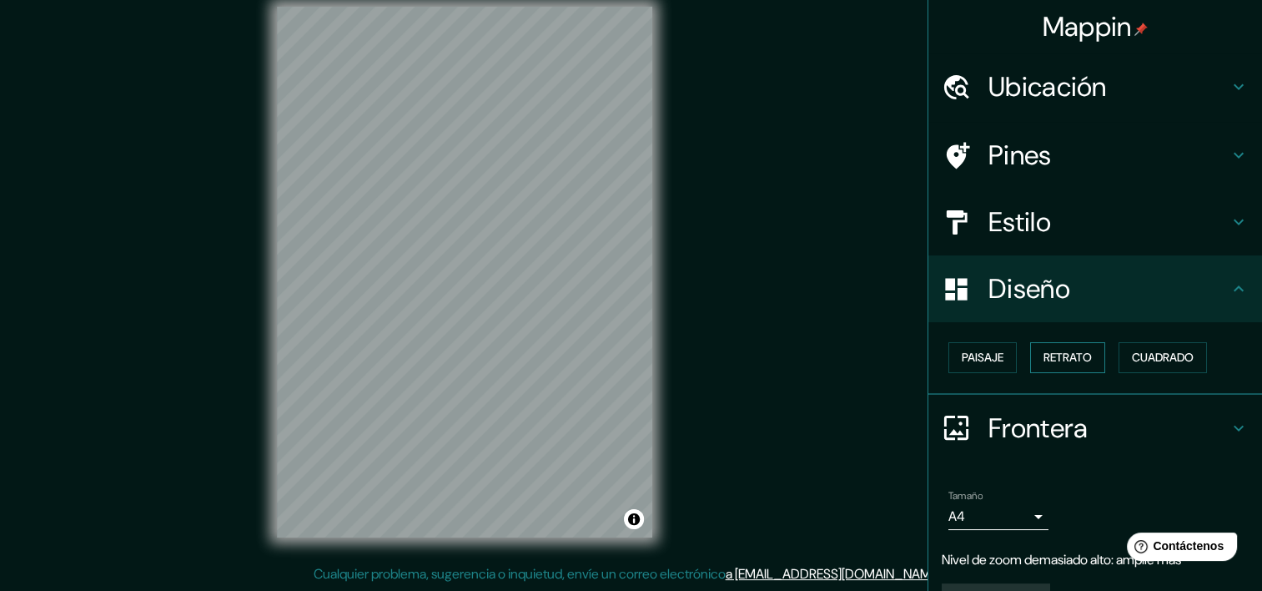
click at [1088, 360] on button "Retrato" at bounding box center [1067, 357] width 75 height 31
click at [980, 352] on font "Paisaje" at bounding box center [983, 357] width 42 height 21
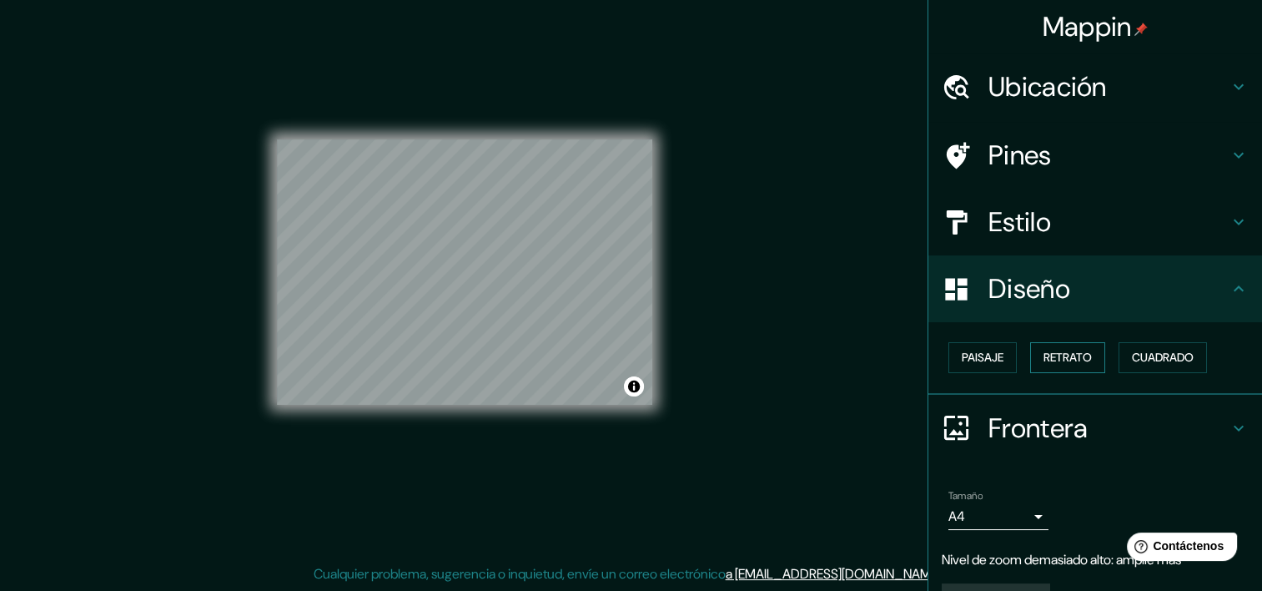
click at [1099, 359] on div "Paisaje Retrato Cuadrado" at bounding box center [1102, 357] width 320 height 44
click at [1090, 354] on button "Retrato" at bounding box center [1067, 357] width 75 height 31
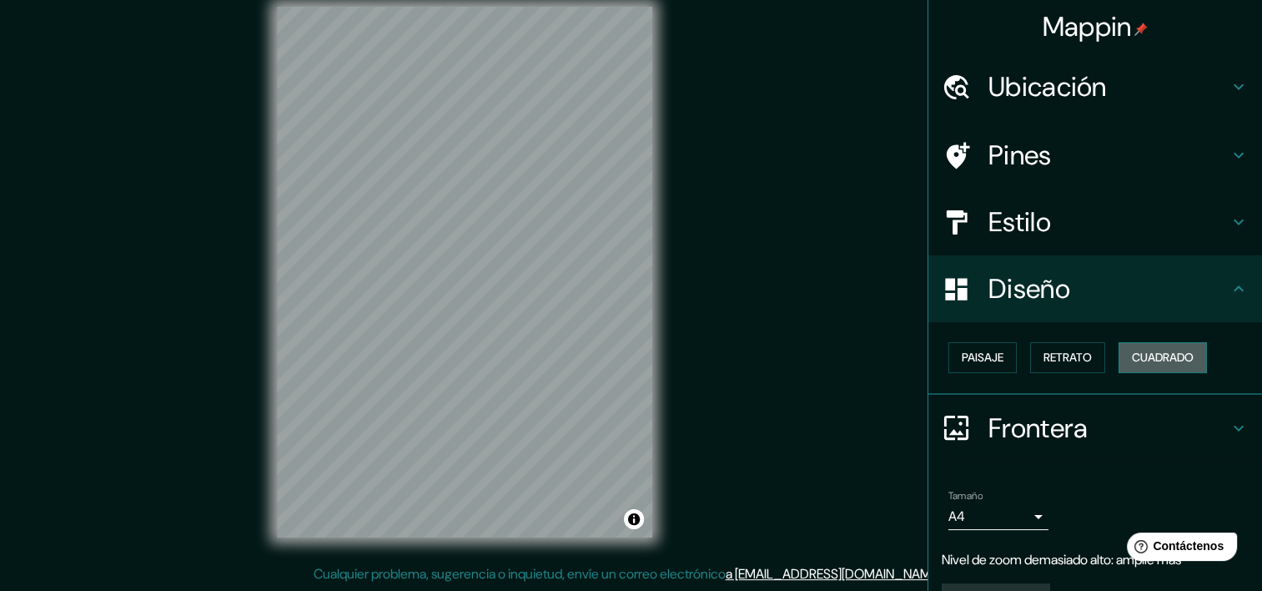
click at [1152, 352] on font "Cuadrado" at bounding box center [1163, 357] width 62 height 21
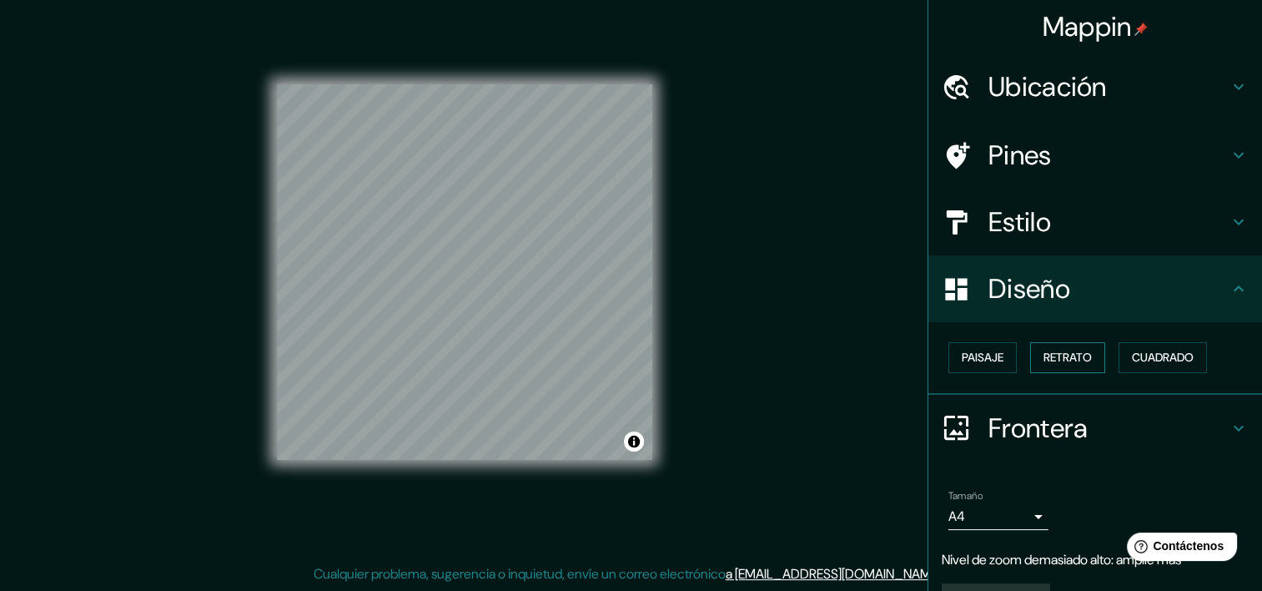
click at [1084, 352] on button "Retrato" at bounding box center [1067, 357] width 75 height 31
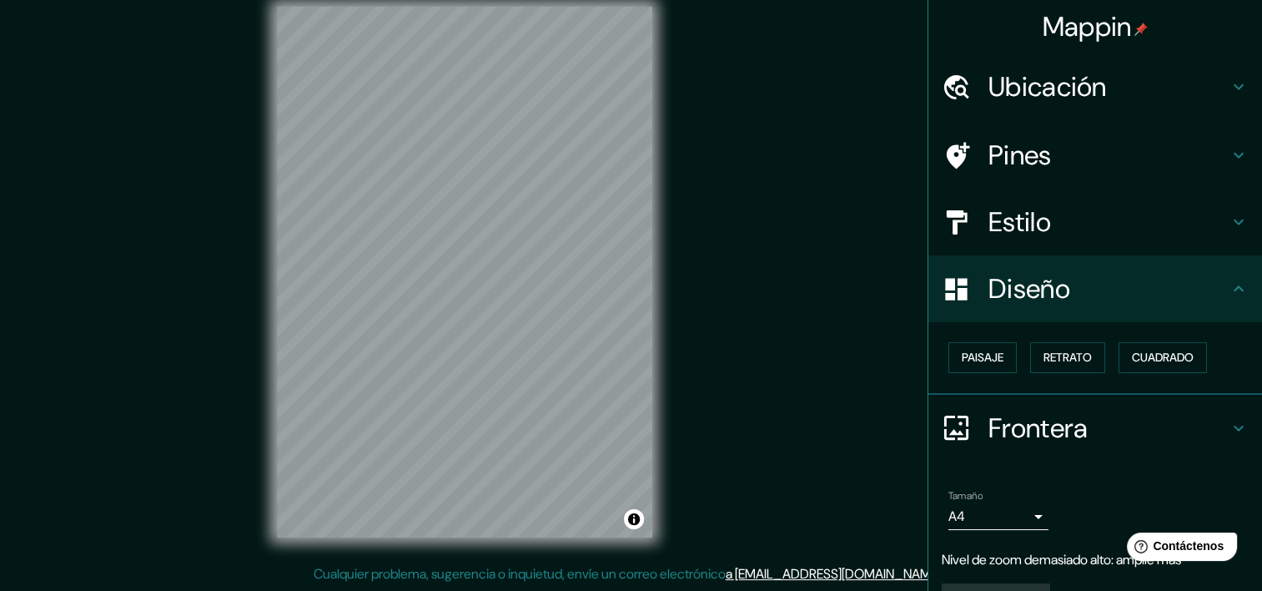
click at [989, 411] on h4 "Frontera" at bounding box center [1109, 427] width 240 height 33
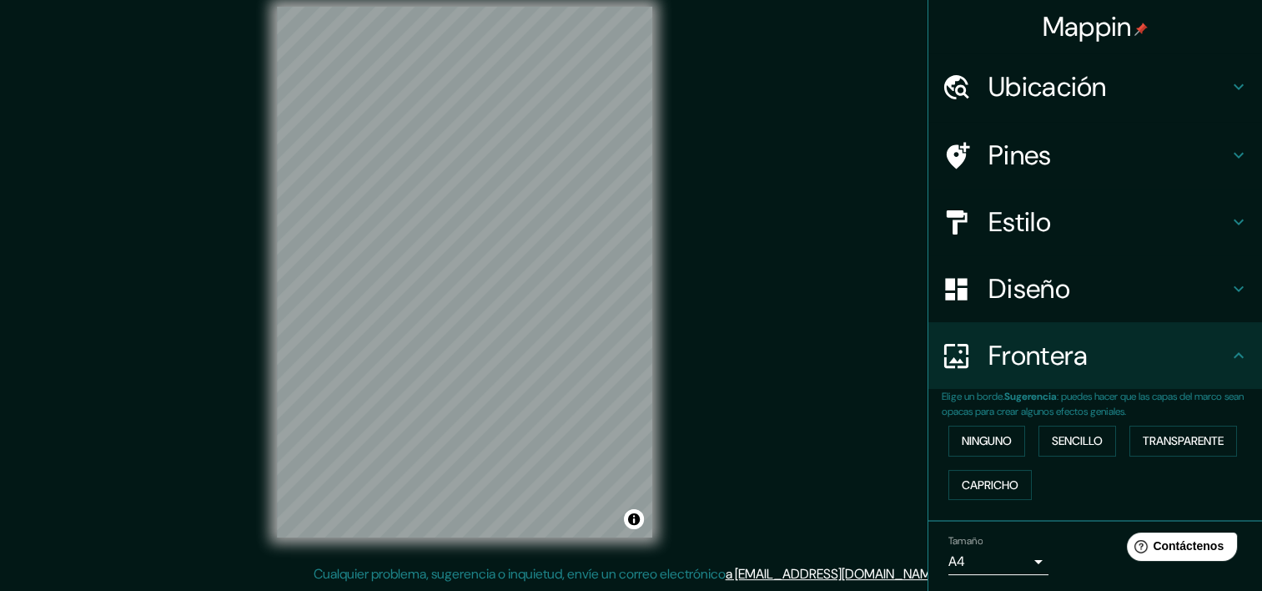
click at [1116, 69] on div "Ubicación" at bounding box center [1096, 86] width 334 height 67
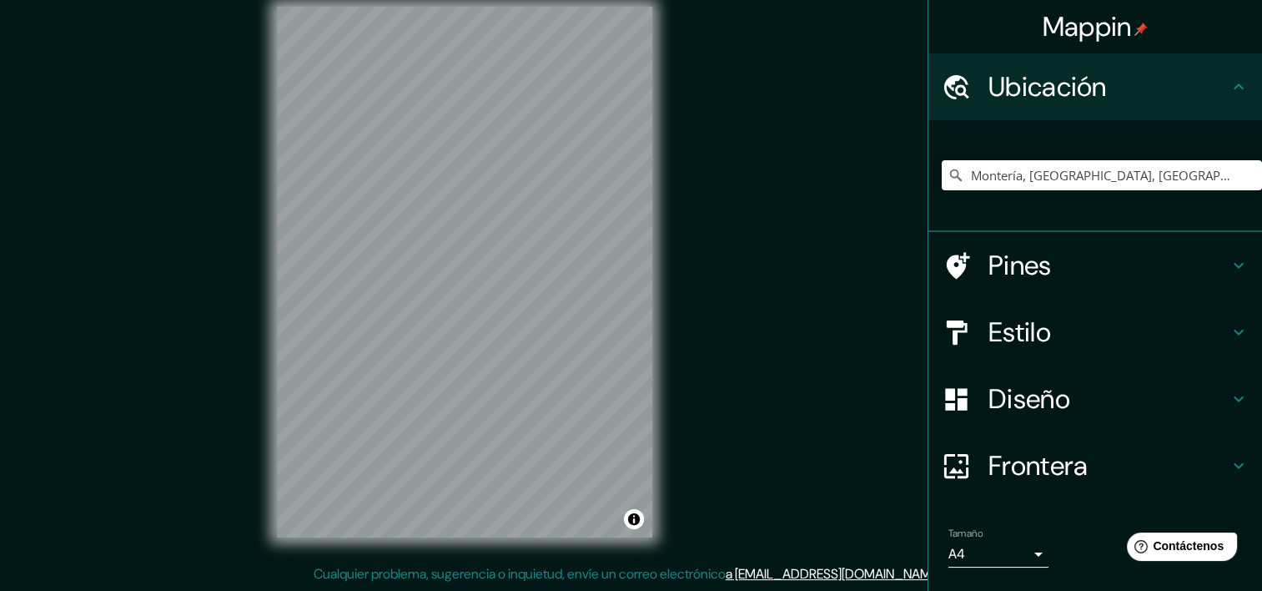
click at [1097, 113] on div "Ubicación" at bounding box center [1096, 86] width 334 height 67
click at [1077, 176] on input "Montería, [GEOGRAPHIC_DATA], [GEOGRAPHIC_DATA]" at bounding box center [1102, 175] width 320 height 30
click at [1125, 177] on input "Montería, [GEOGRAPHIC_DATA], [GEOGRAPHIC_DATA]" at bounding box center [1102, 175] width 320 height 30
click at [1160, 169] on input "Montería, [GEOGRAPHIC_DATA], [GEOGRAPHIC_DATA]" at bounding box center [1102, 175] width 320 height 30
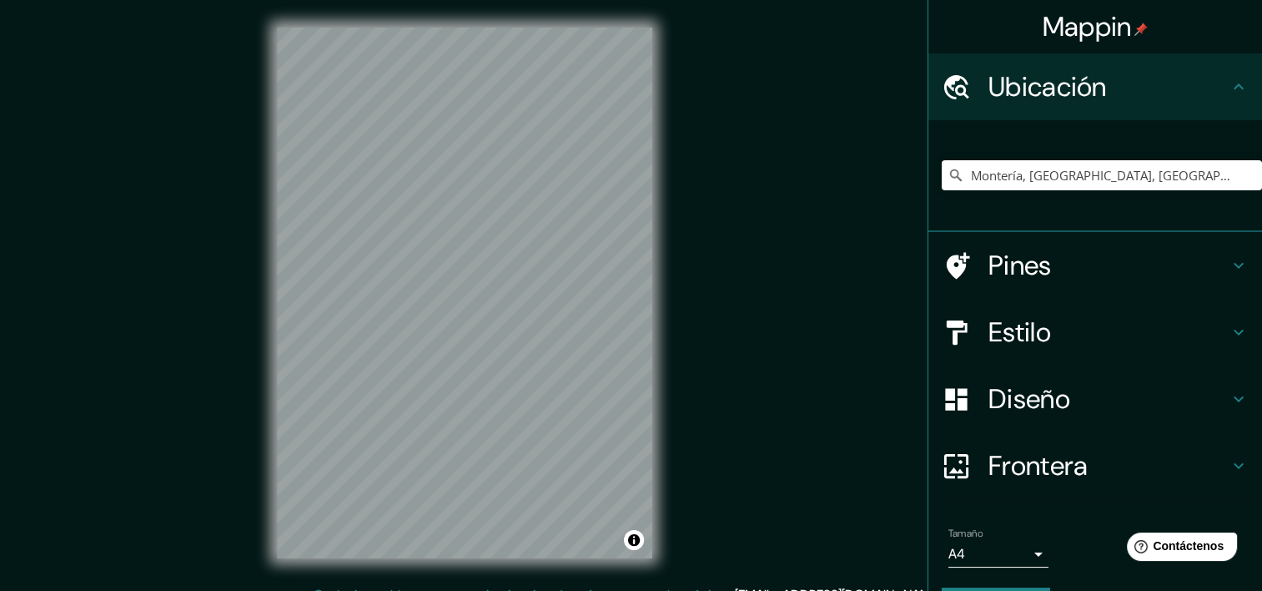
click at [1059, 337] on h4 "Estilo" at bounding box center [1109, 331] width 240 height 33
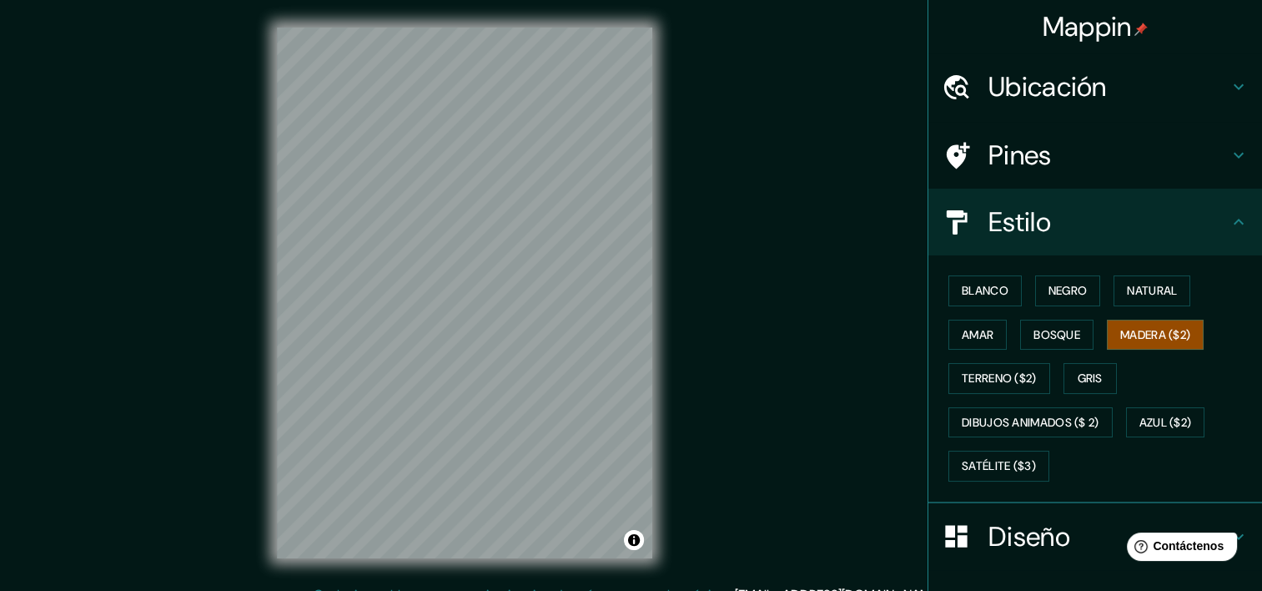
click at [864, 207] on div "Mappin Ubicación Montería, [GEOGRAPHIC_DATA], [GEOGRAPHIC_DATA] Pines Estilo Bl…" at bounding box center [631, 306] width 1262 height 612
